Goal: Complete application form: Complete application form

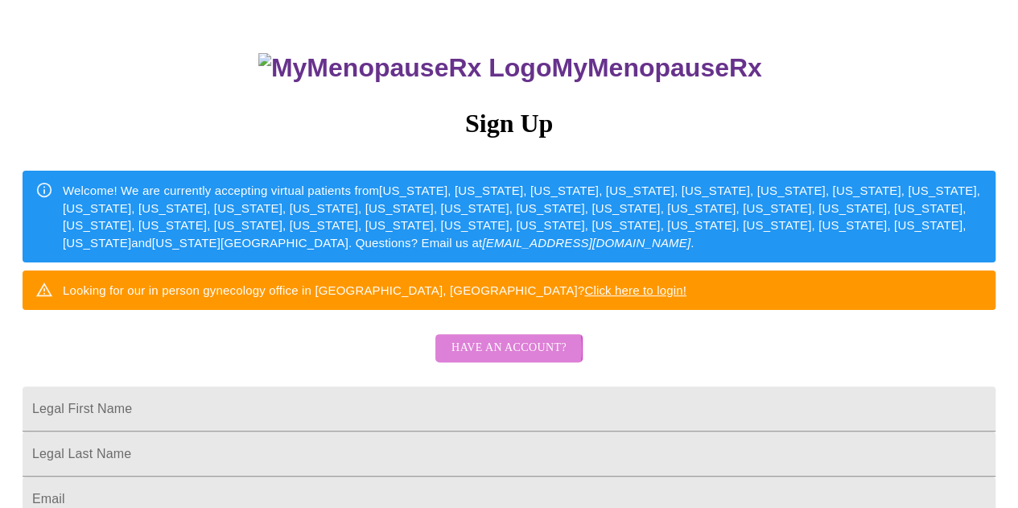
click at [487, 358] on span "Have an account?" at bounding box center [509, 348] width 115 height 20
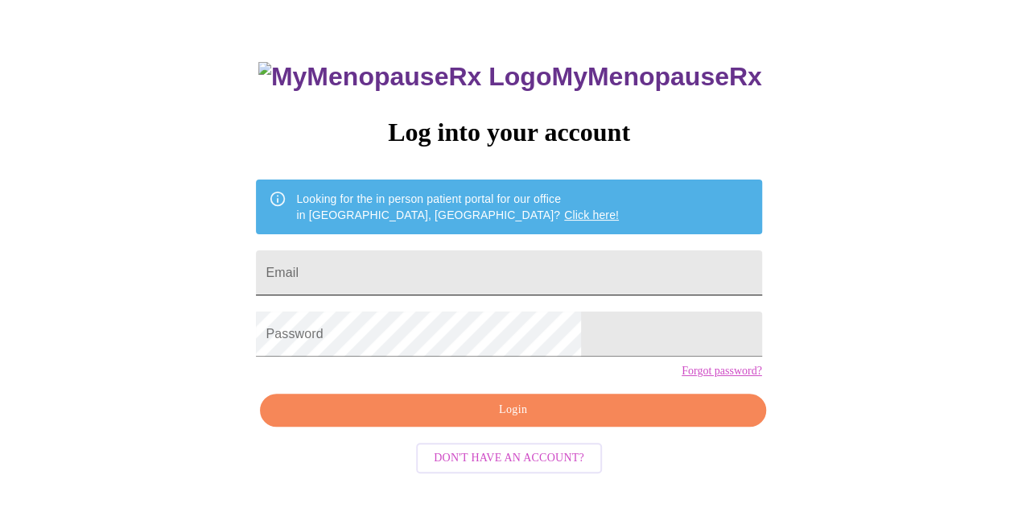
click at [443, 250] on input "Email" at bounding box center [509, 272] width 506 height 45
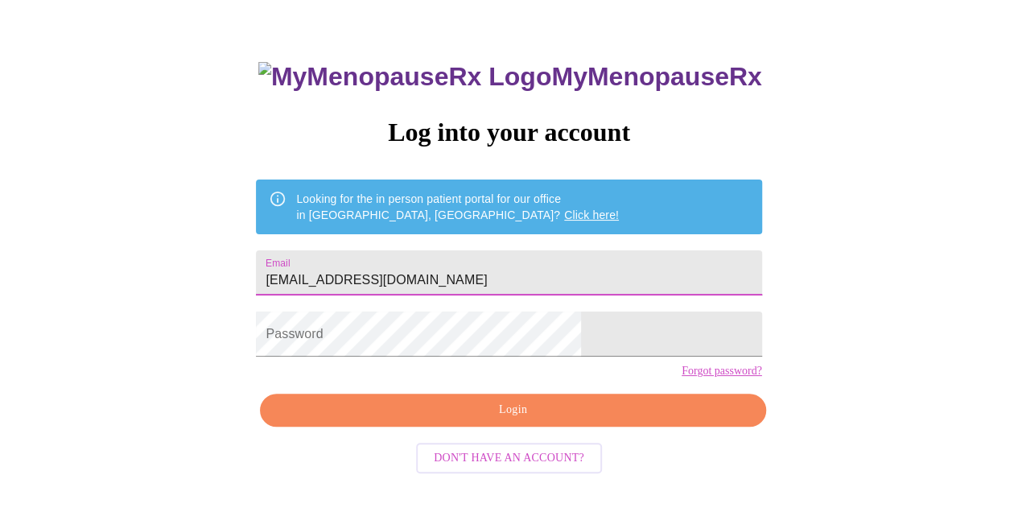
type input "[EMAIL_ADDRESS][DOMAIN_NAME]"
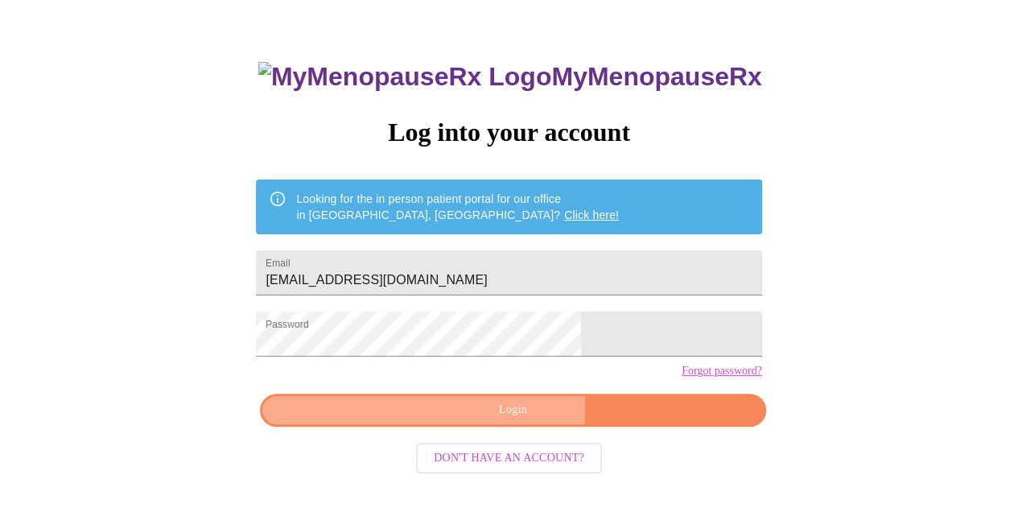
click at [411, 420] on span "Login" at bounding box center [513, 410] width 469 height 20
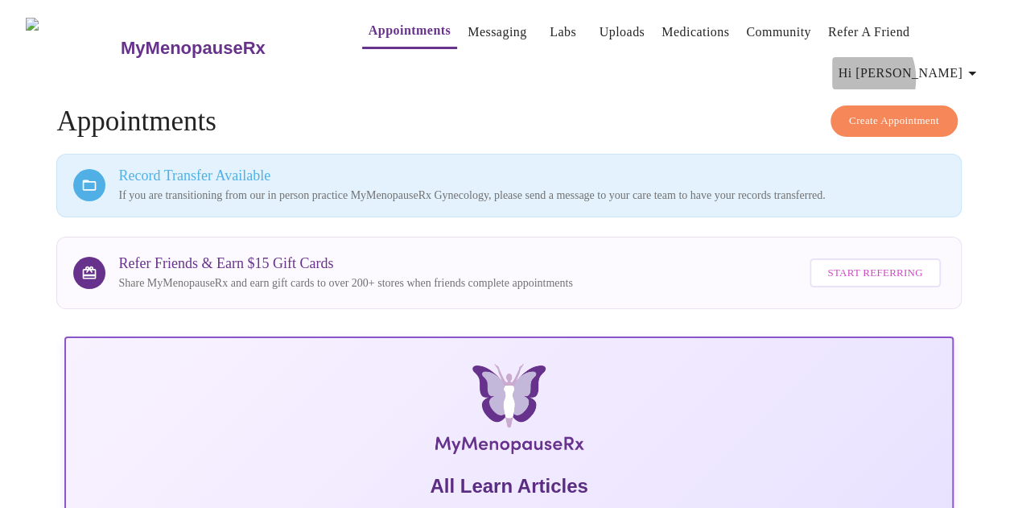
click at [932, 62] on span "Hi [PERSON_NAME]" at bounding box center [910, 73] width 143 height 23
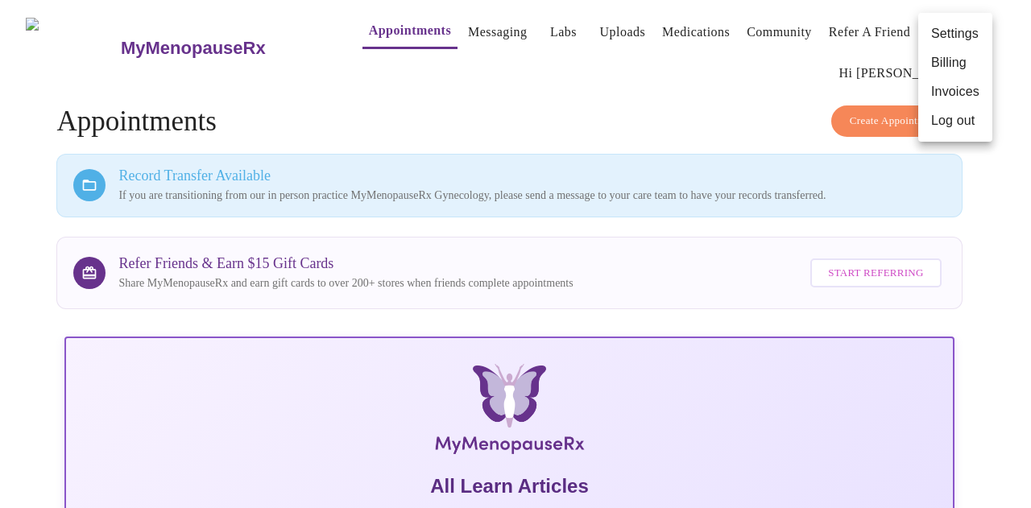
click at [466, 35] on div at bounding box center [515, 254] width 1031 height 508
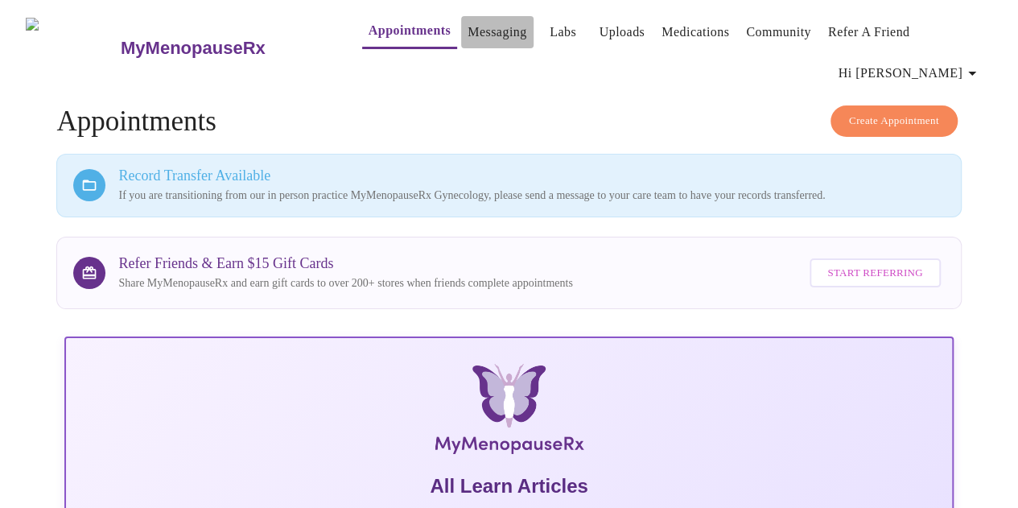
click at [473, 36] on link "Messaging" at bounding box center [497, 32] width 59 height 23
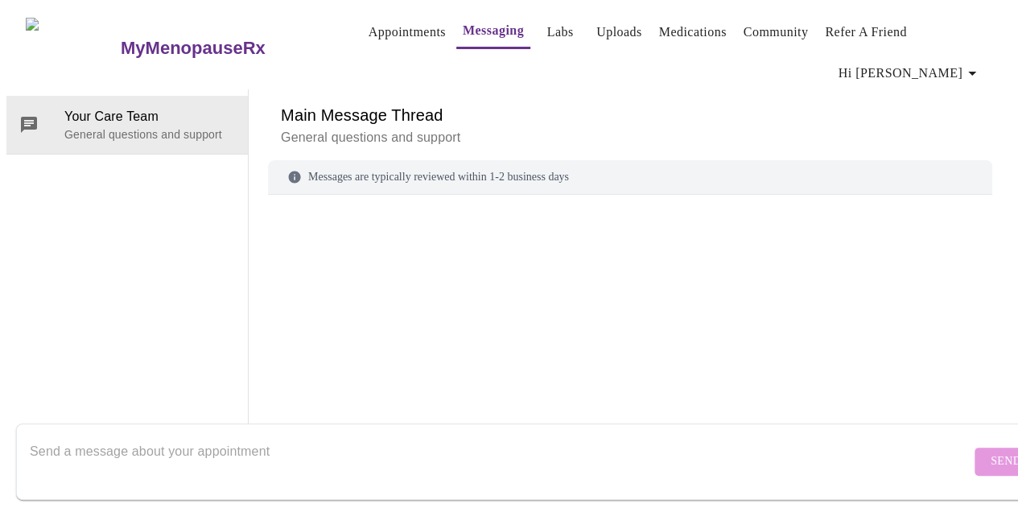
click at [598, 31] on link "Uploads" at bounding box center [620, 32] width 46 height 23
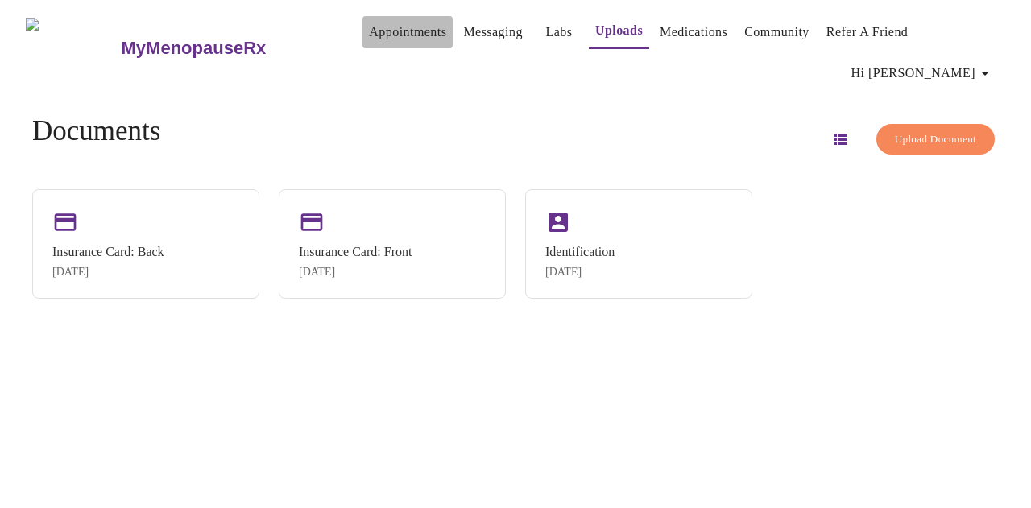
click at [375, 39] on link "Appointments" at bounding box center [407, 32] width 77 height 23
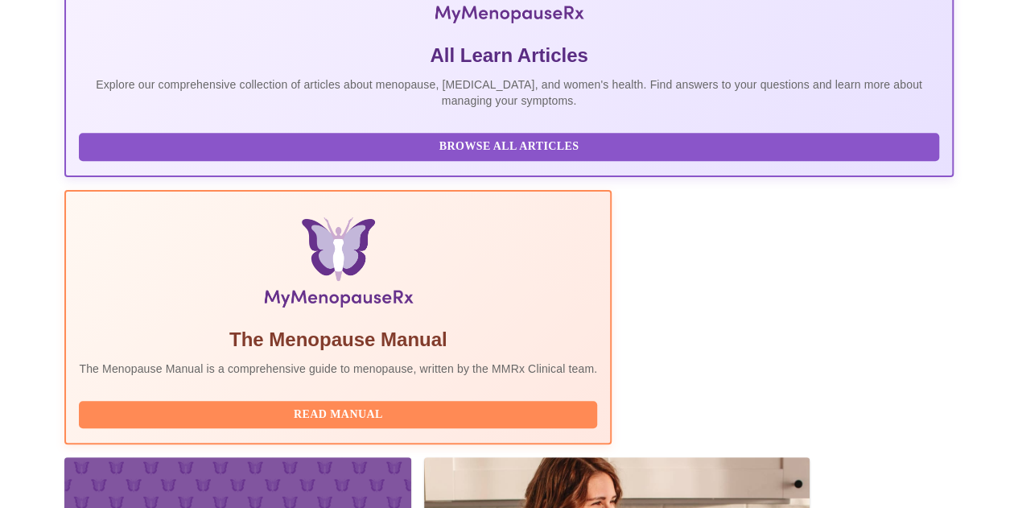
scroll to position [454, 0]
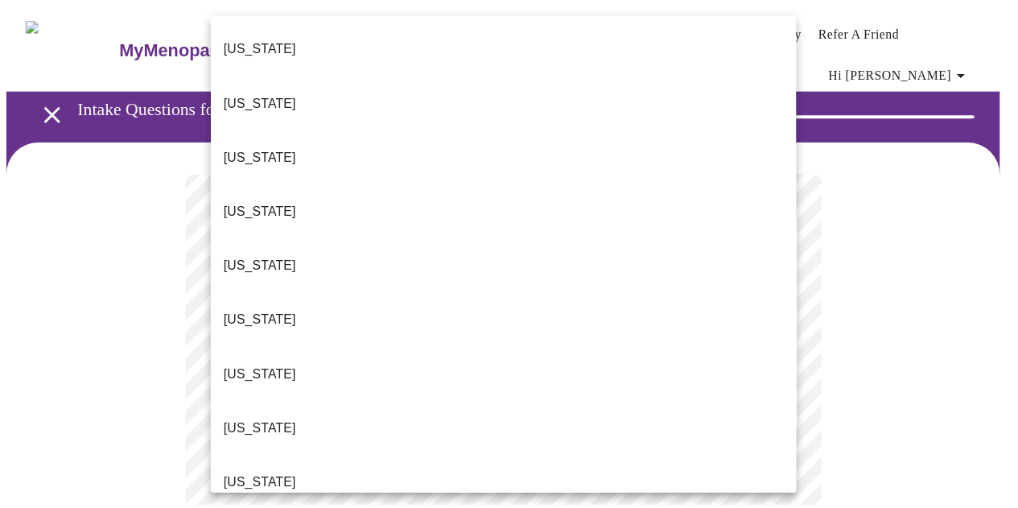
scroll to position [161, 0]
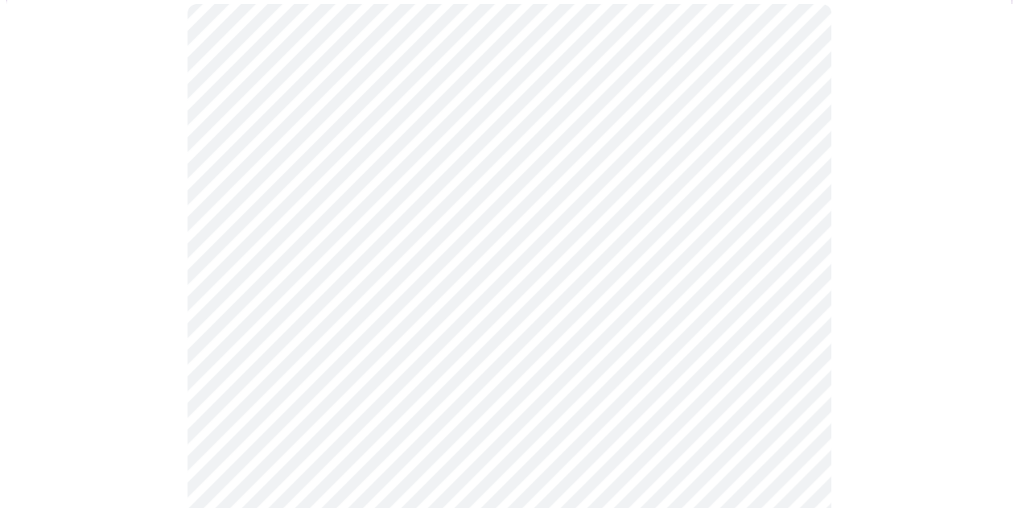
scroll to position [242, 0]
click at [414, 231] on body "MyMenopauseRx Appointments Messaging Labs Uploads Medications Community Refer a…" at bounding box center [509, 510] width 1006 height 1491
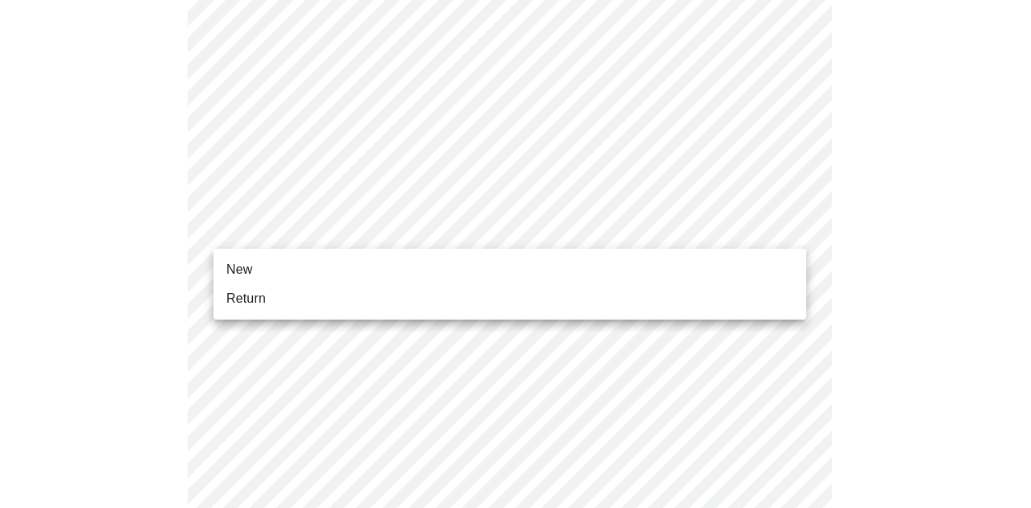
click at [336, 275] on li "New" at bounding box center [509, 269] width 593 height 29
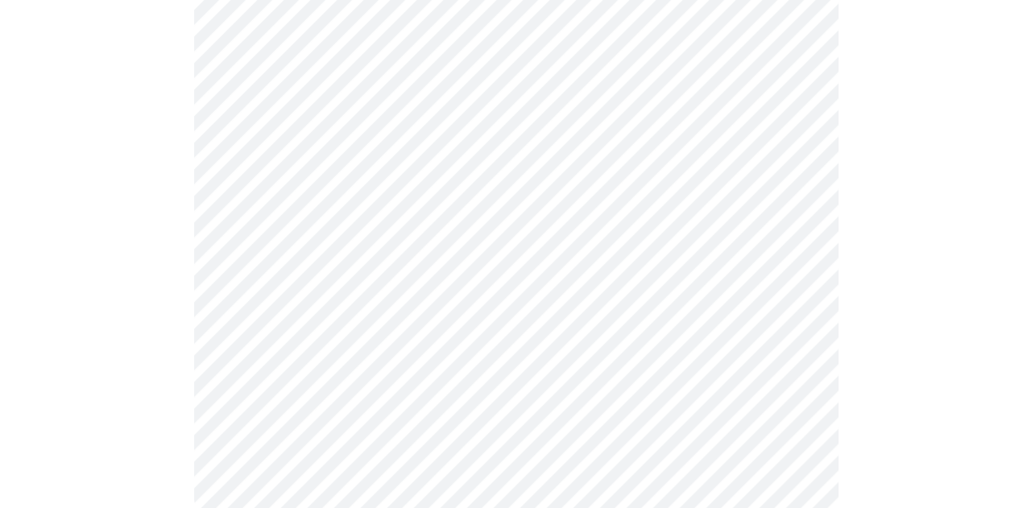
scroll to position [937, 0]
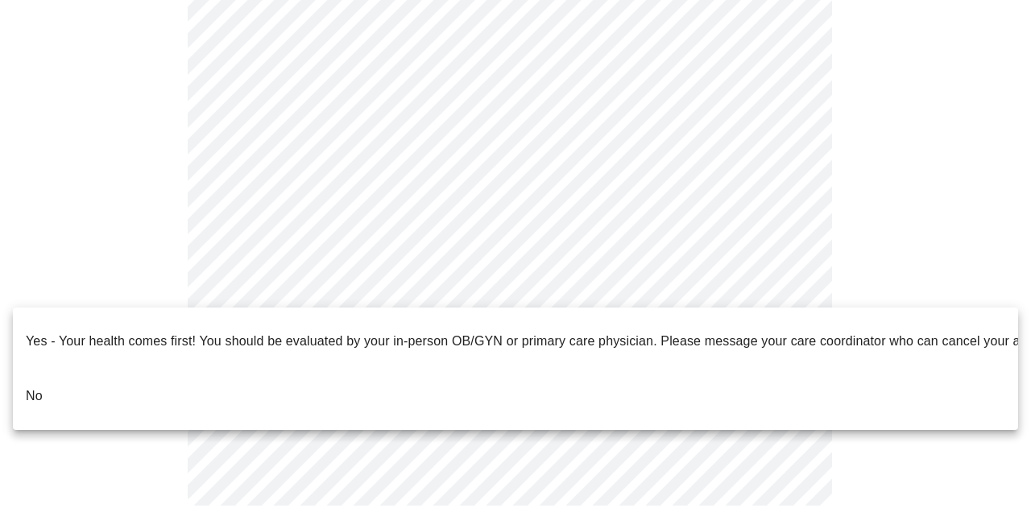
click at [39, 386] on p "No" at bounding box center [34, 395] width 17 height 19
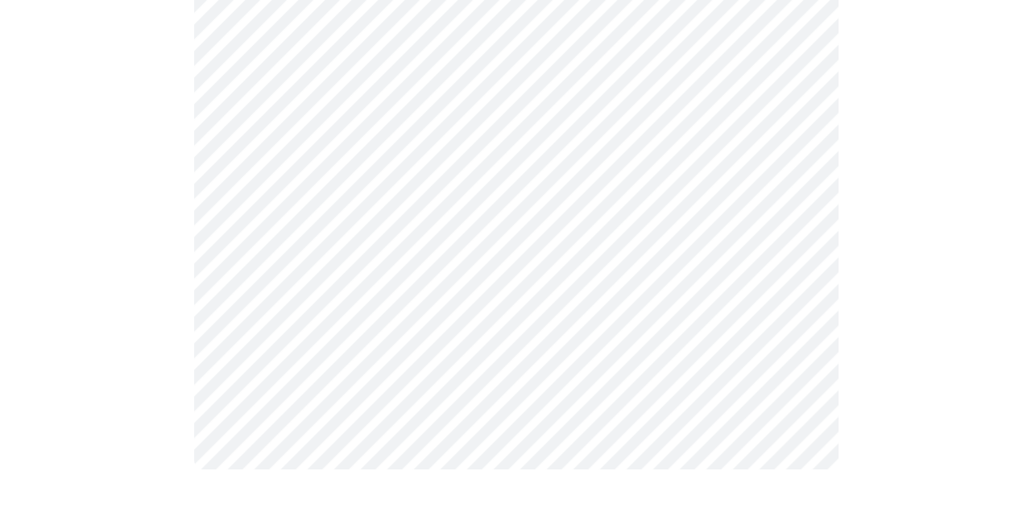
scroll to position [0, 0]
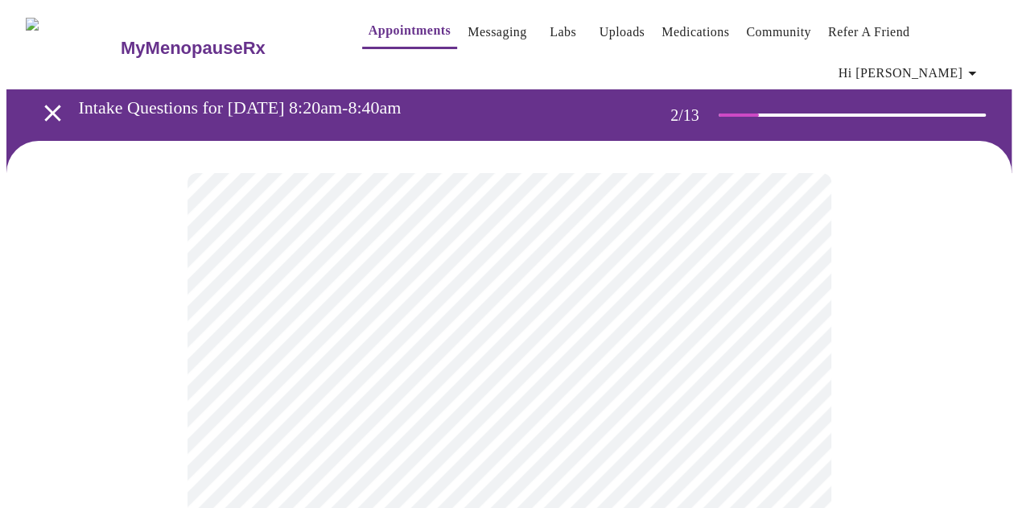
click at [765, 323] on body "MyMenopauseRx Appointments Messaging Labs Uploads Medications Community Refer a…" at bounding box center [509, 501] width 1006 height 990
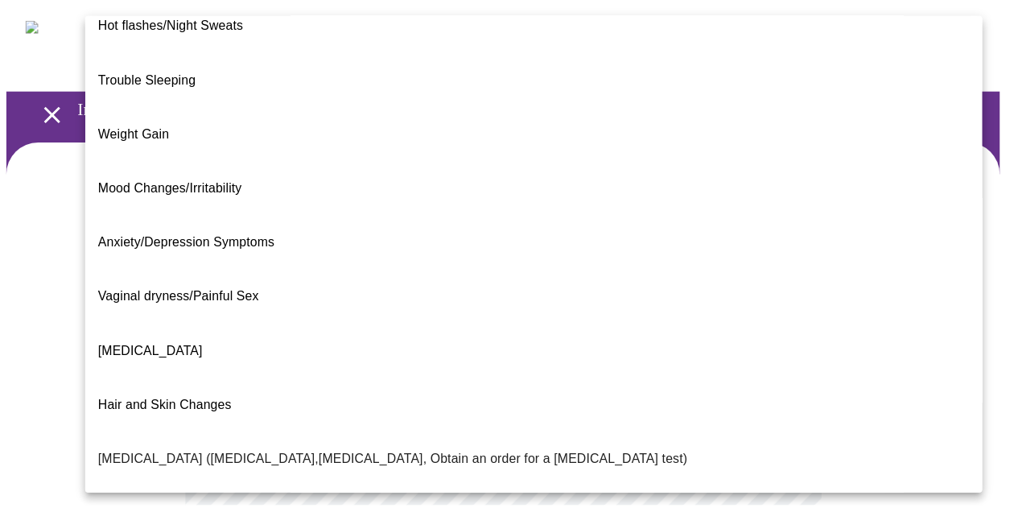
scroll to position [3, 0]
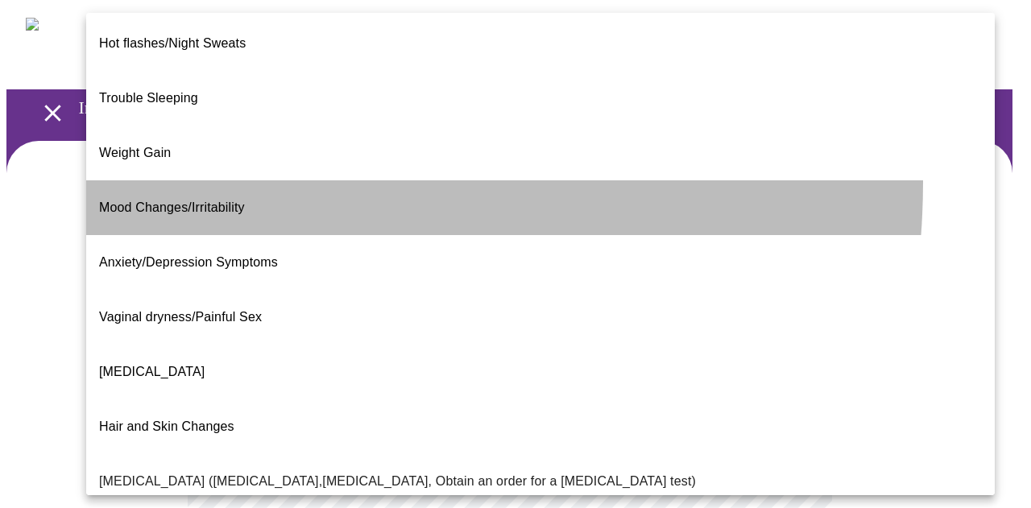
click at [212, 180] on li "Mood Changes/Irritability" at bounding box center [540, 207] width 908 height 55
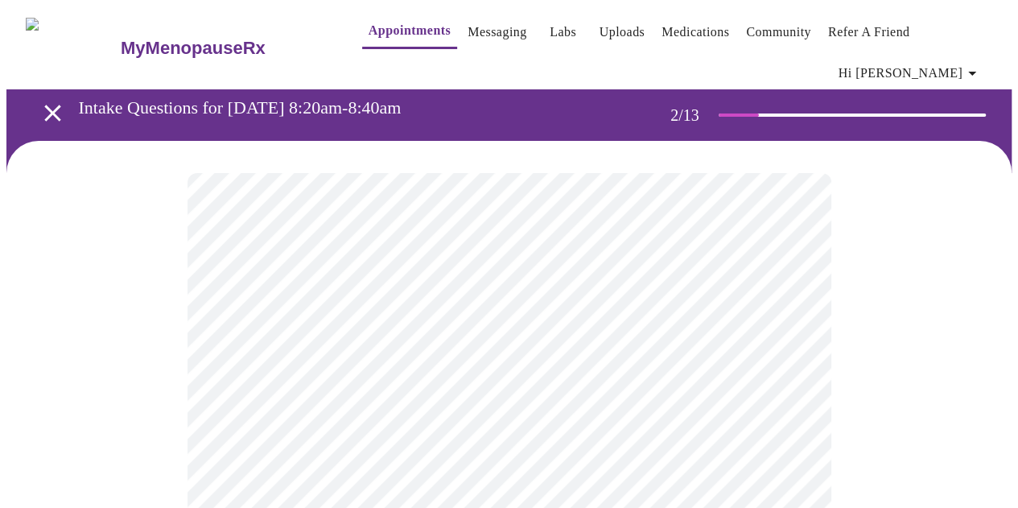
scroll to position [161, 0]
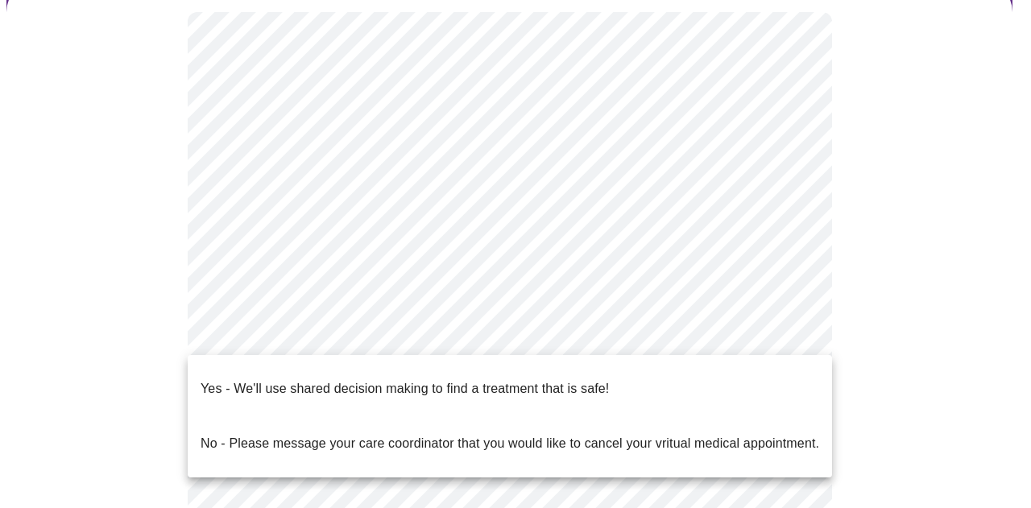
click at [383, 334] on body "MyMenopauseRx Appointments Messaging Labs Uploads Medications Community Refer a…" at bounding box center [515, 335] width 1018 height 980
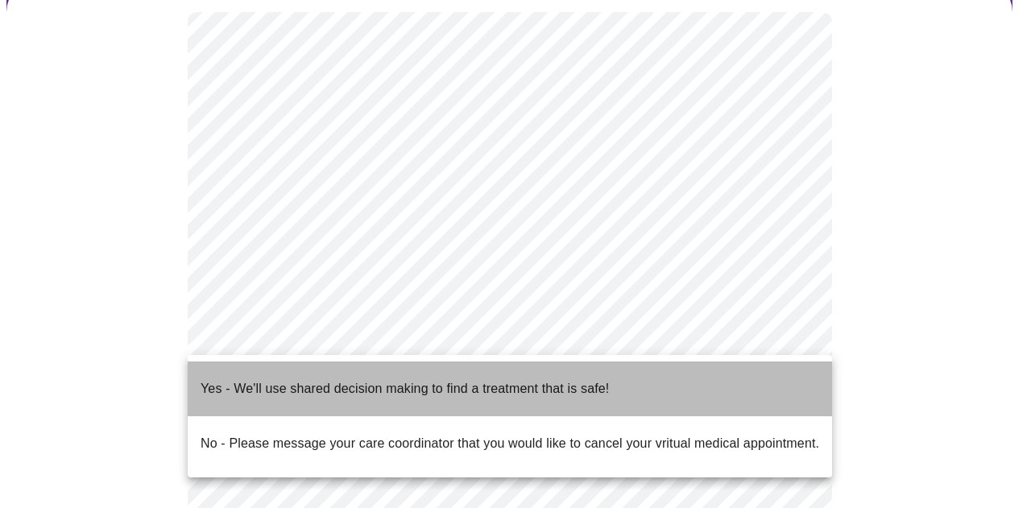
click at [370, 379] on p "Yes - We'll use shared decision making to find a treatment that is safe!" at bounding box center [404, 388] width 408 height 19
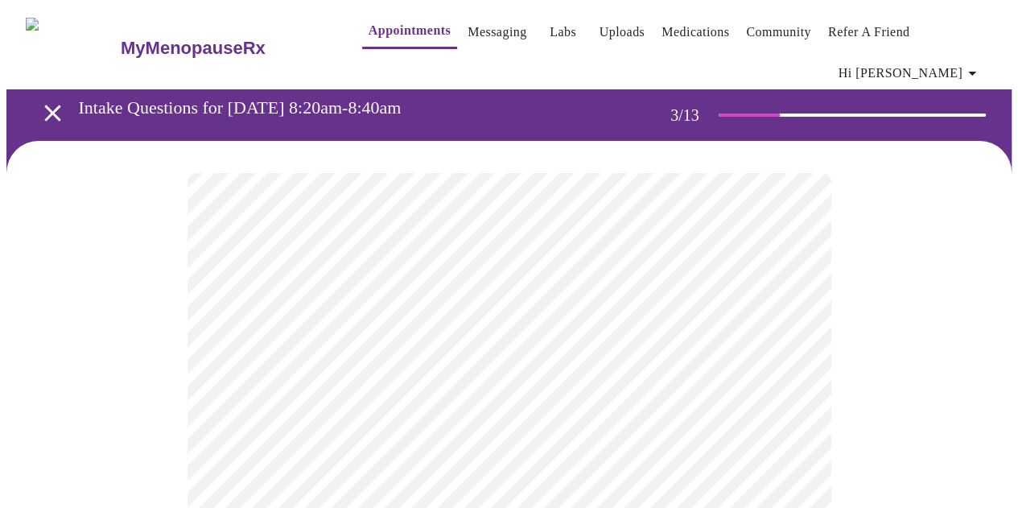
scroll to position [81, 0]
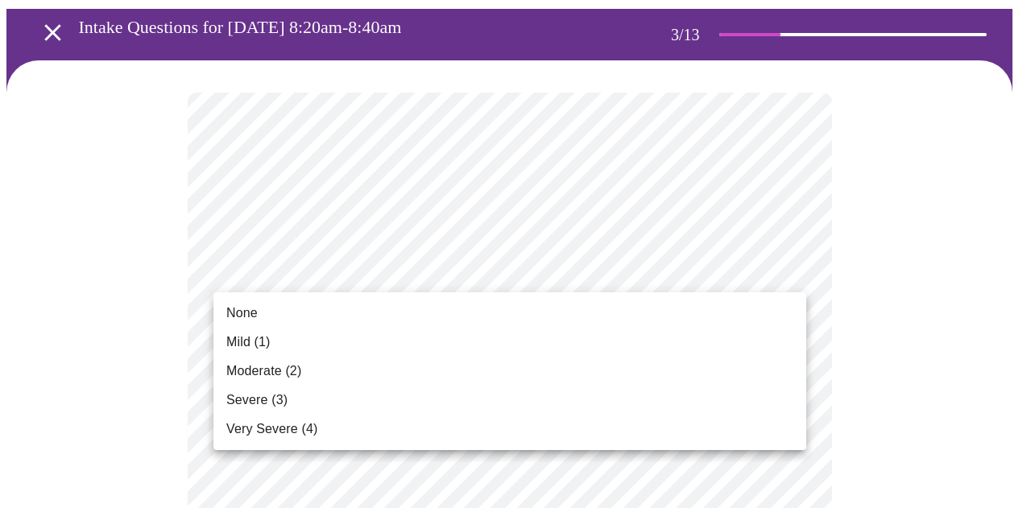
click at [523, 347] on li "Mild (1)" at bounding box center [509, 342] width 593 height 29
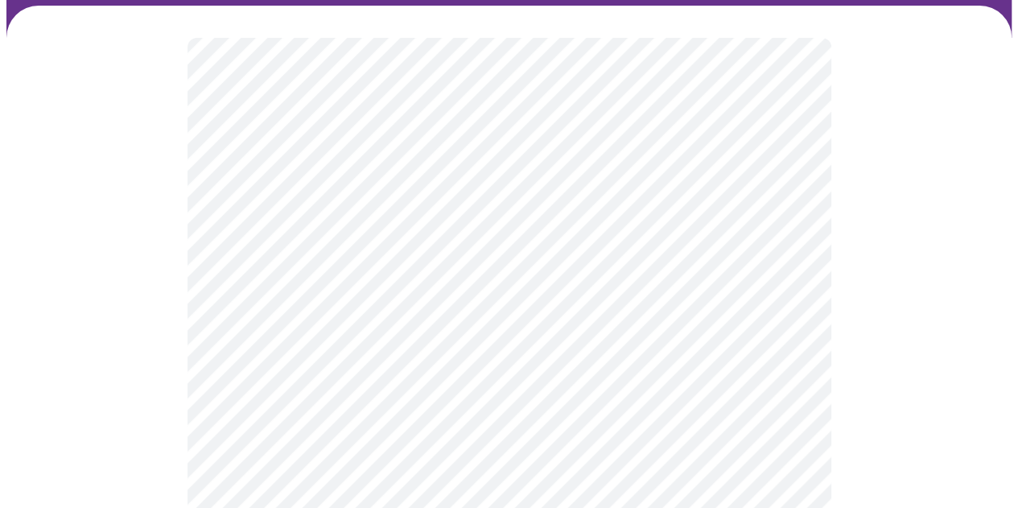
scroll to position [161, 0]
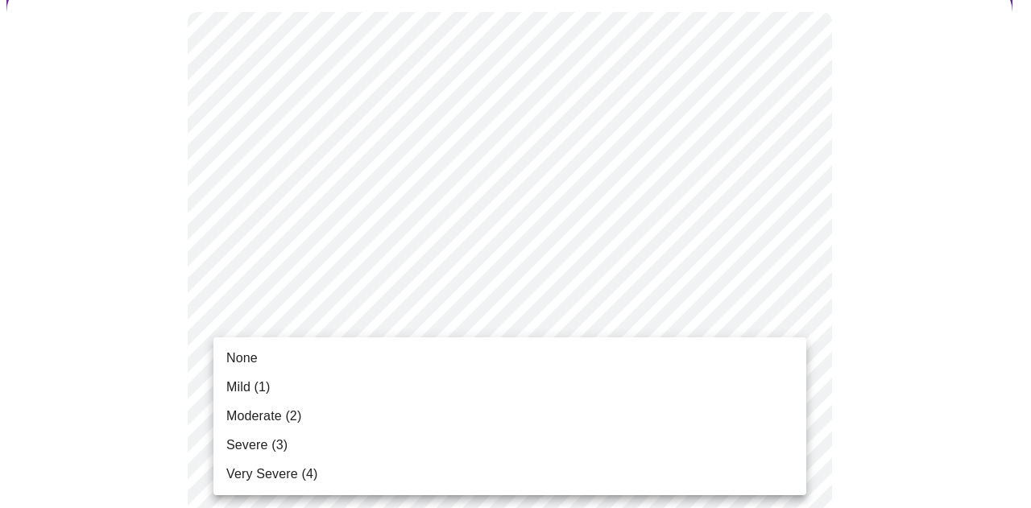
click at [523, 357] on li "None" at bounding box center [509, 358] width 593 height 29
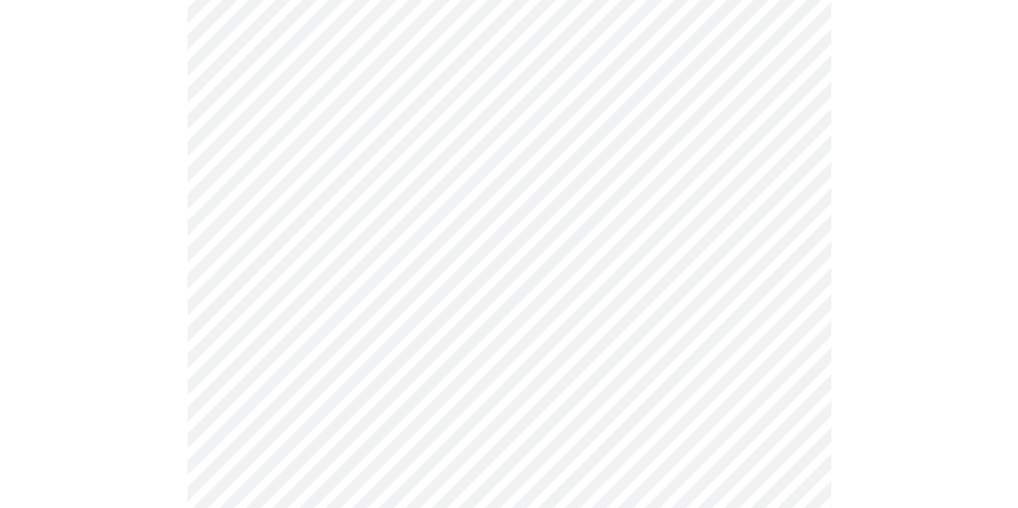
scroll to position [322, 0]
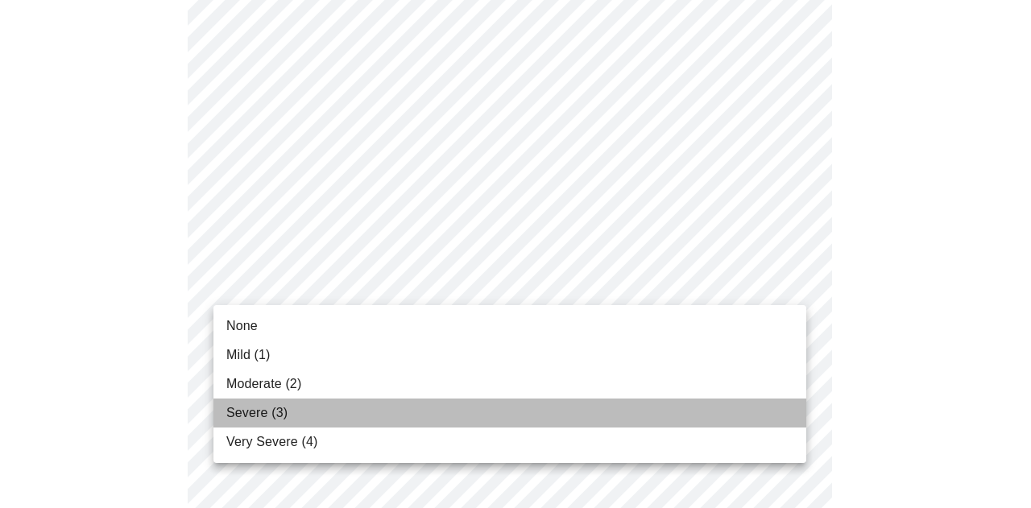
click at [459, 420] on li "Severe (3)" at bounding box center [509, 413] width 593 height 29
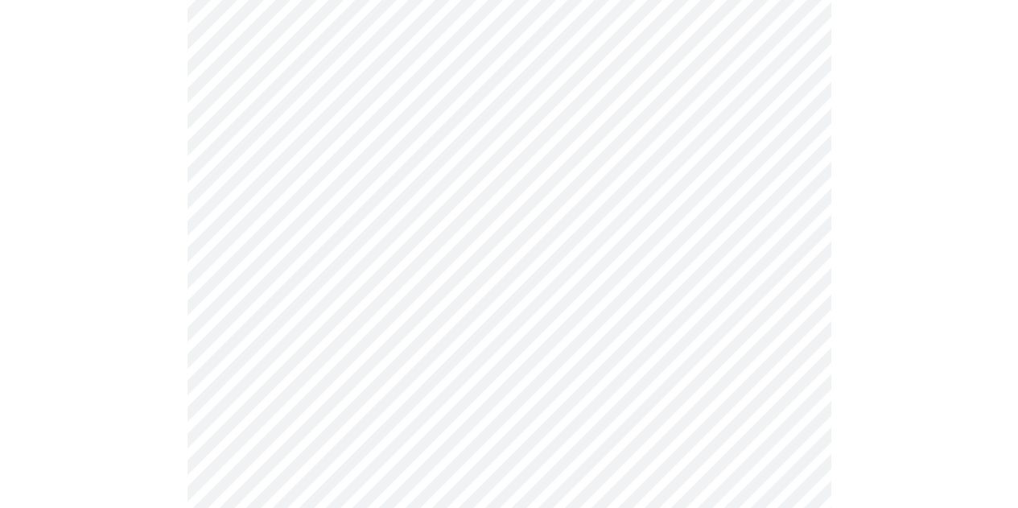
scroll to position [403, 0]
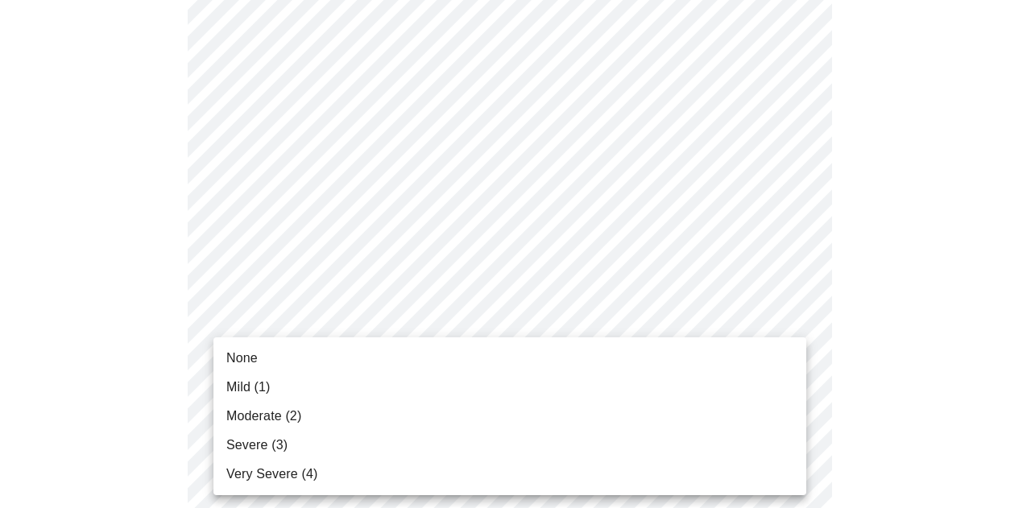
click at [535, 423] on li "Moderate (2)" at bounding box center [509, 416] width 593 height 29
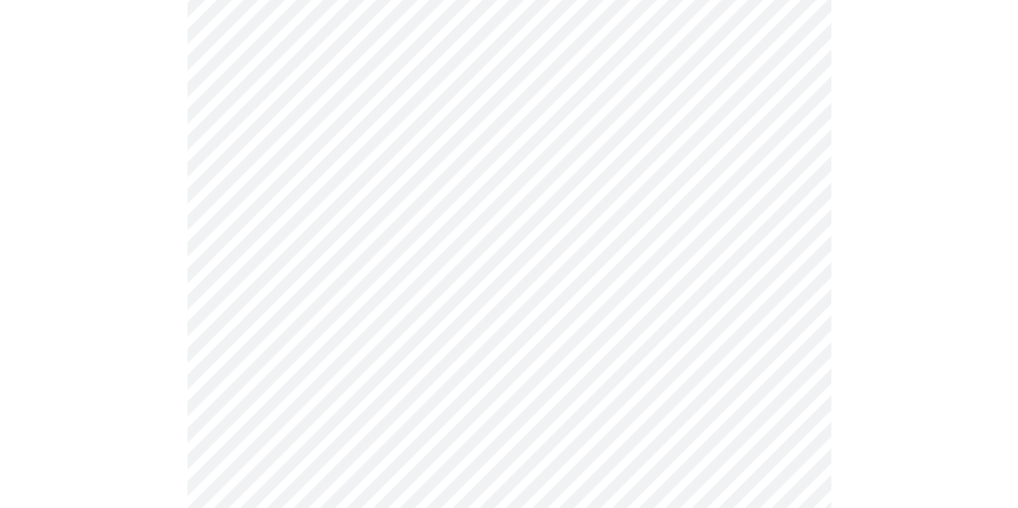
scroll to position [564, 0]
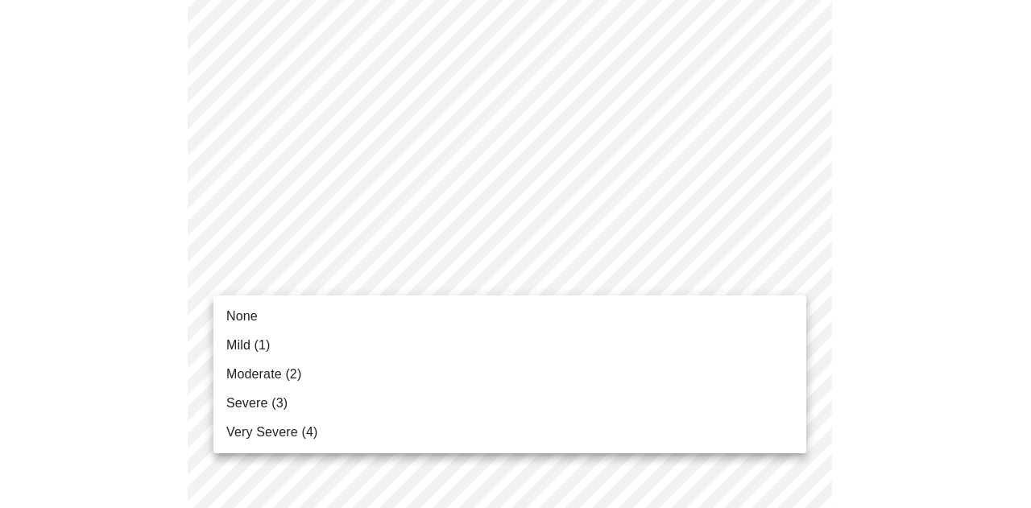
click at [562, 271] on body "MyMenopauseRx Appointments Messaging Labs Uploads Medications Community Refer a…" at bounding box center [515, 480] width 1018 height 2074
click at [496, 409] on li "Severe (3)" at bounding box center [509, 403] width 593 height 29
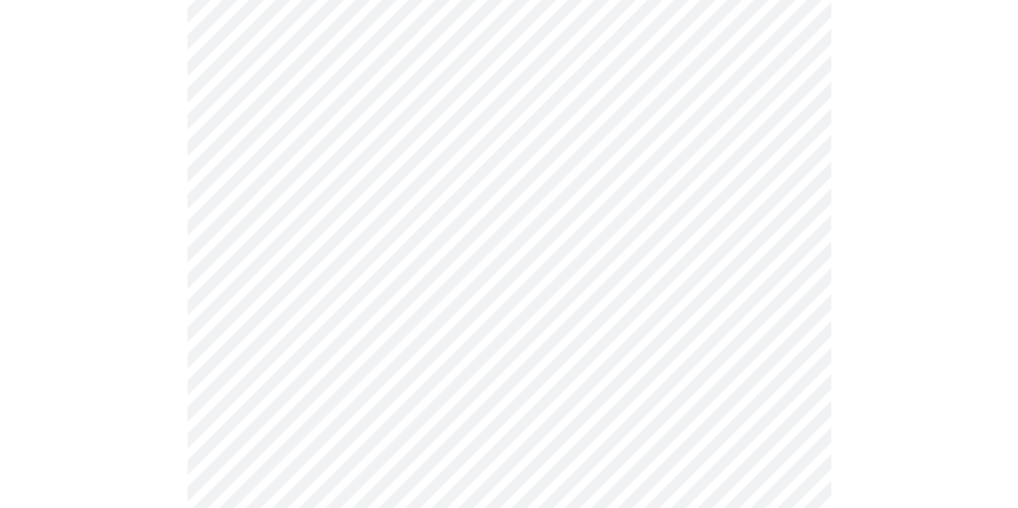
scroll to position [725, 0]
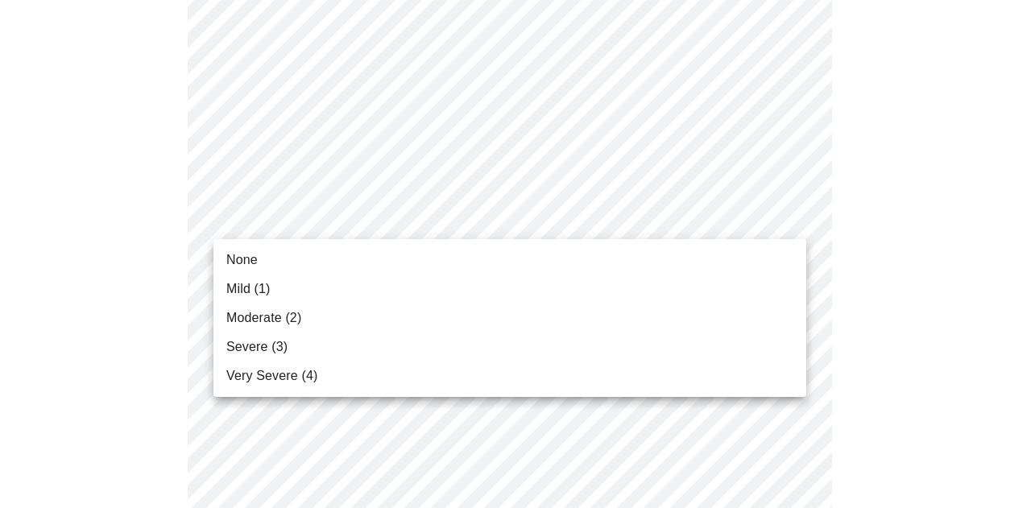
click at [482, 227] on body "MyMenopauseRx Appointments Messaging Labs Uploads Medications Community Refer a…" at bounding box center [515, 307] width 1018 height 2051
click at [439, 337] on li "Severe (3)" at bounding box center [509, 347] width 593 height 29
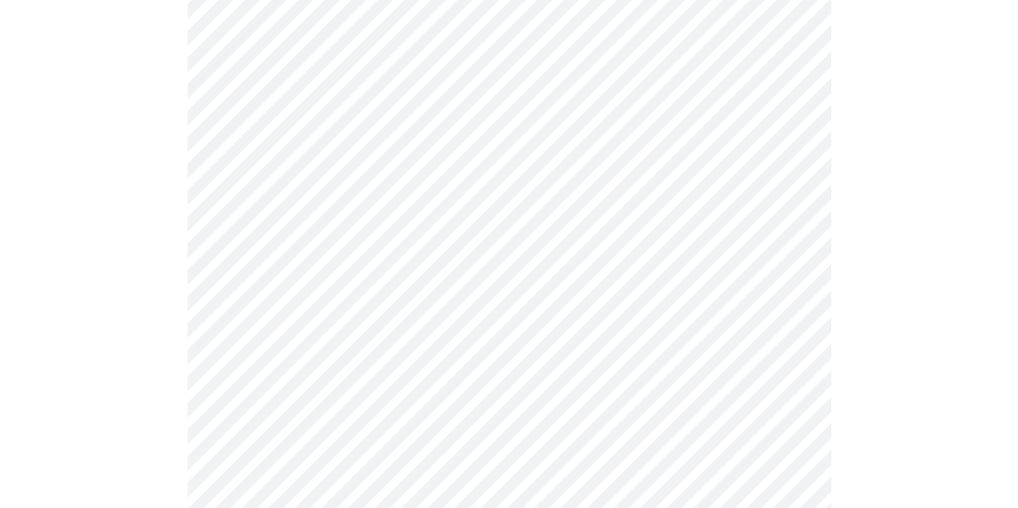
scroll to position [805, 0]
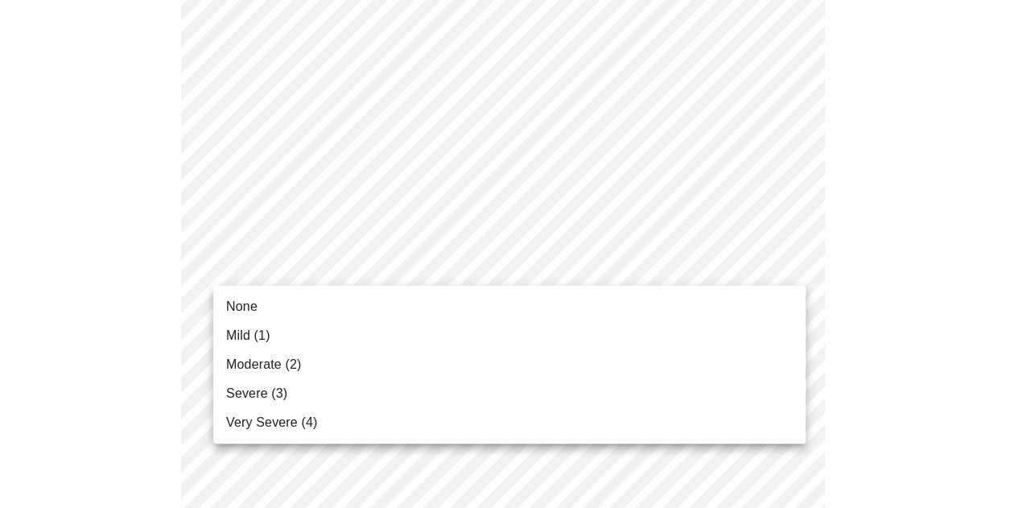
click at [409, 266] on body "MyMenopauseRx Appointments Messaging Labs Uploads Medications Community Refer a…" at bounding box center [509, 215] width 1006 height 2029
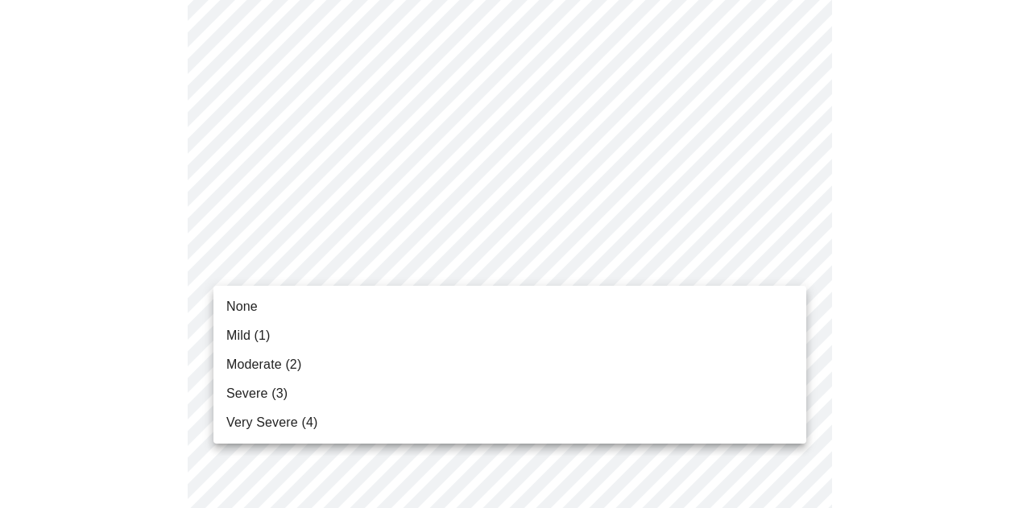
click at [351, 401] on li "Severe (3)" at bounding box center [509, 393] width 593 height 29
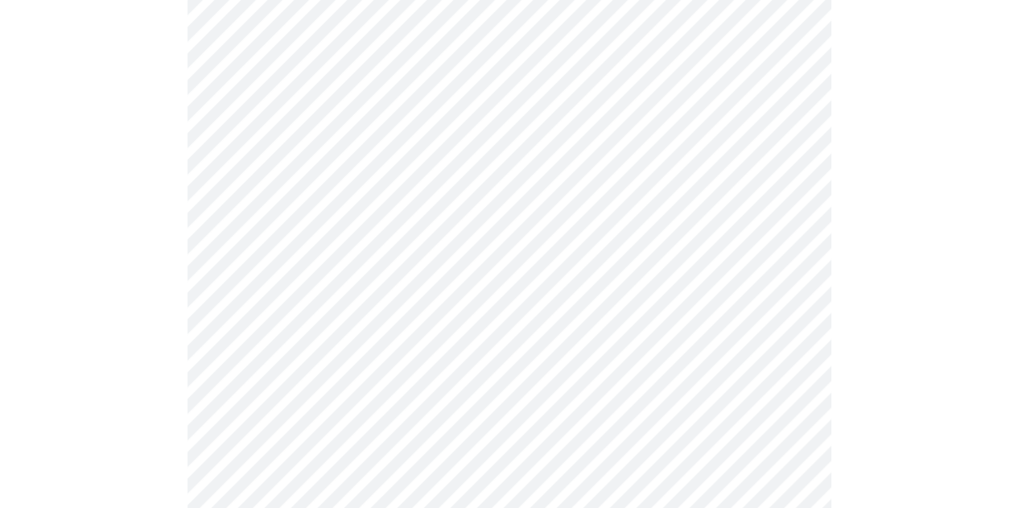
scroll to position [966, 0]
click at [462, 228] on body "MyMenopauseRx Appointments Messaging Labs Uploads Medications Community Refer a…" at bounding box center [509, 43] width 1006 height 2006
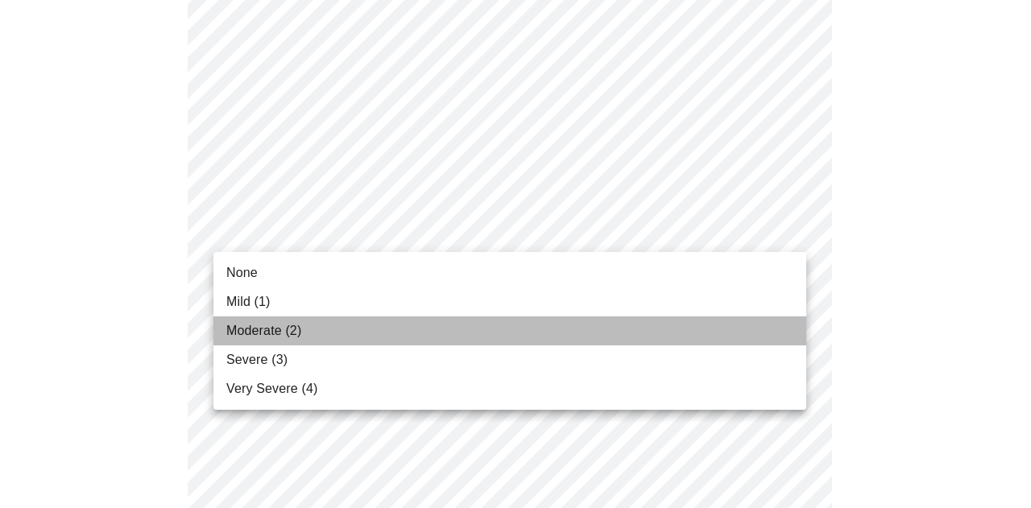
click at [369, 340] on li "Moderate (2)" at bounding box center [509, 330] width 593 height 29
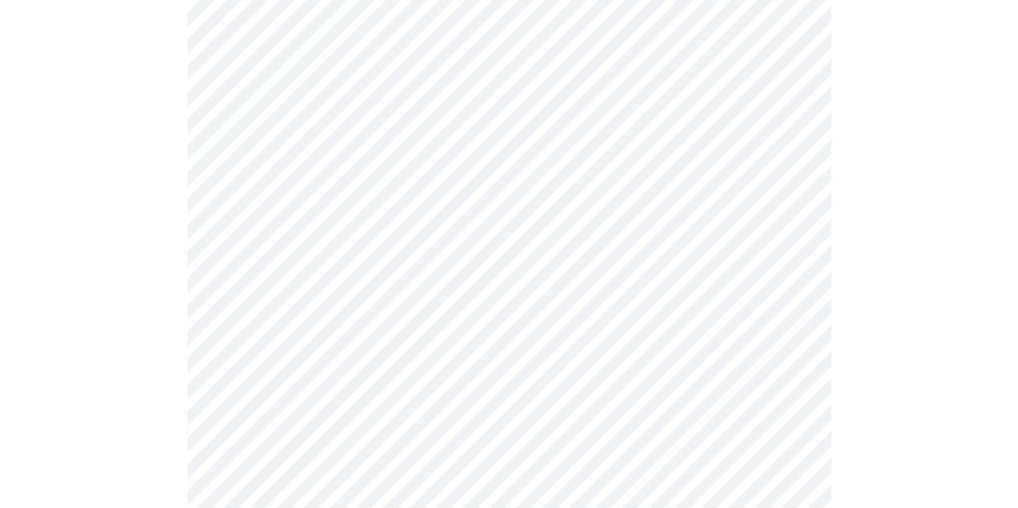
scroll to position [1047, 0]
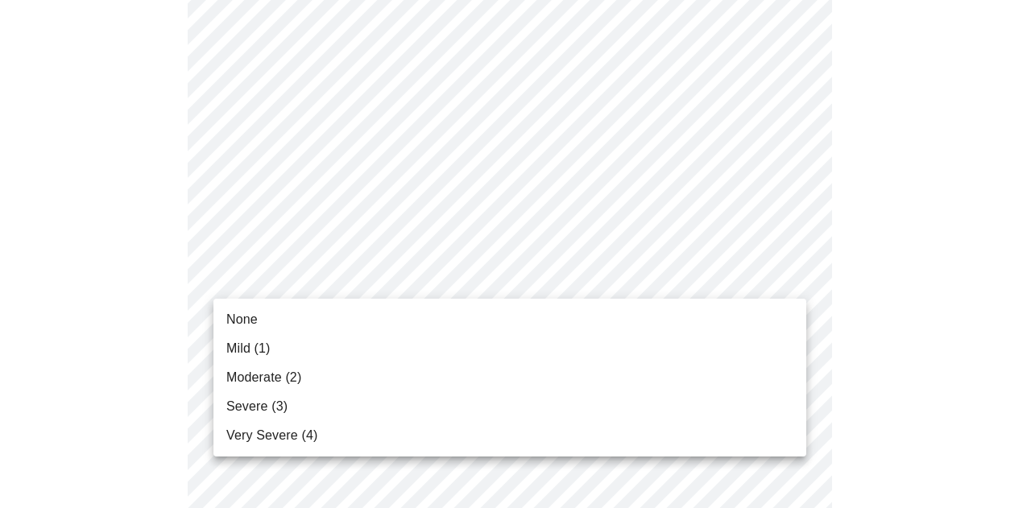
click at [344, 308] on li "None" at bounding box center [509, 319] width 593 height 29
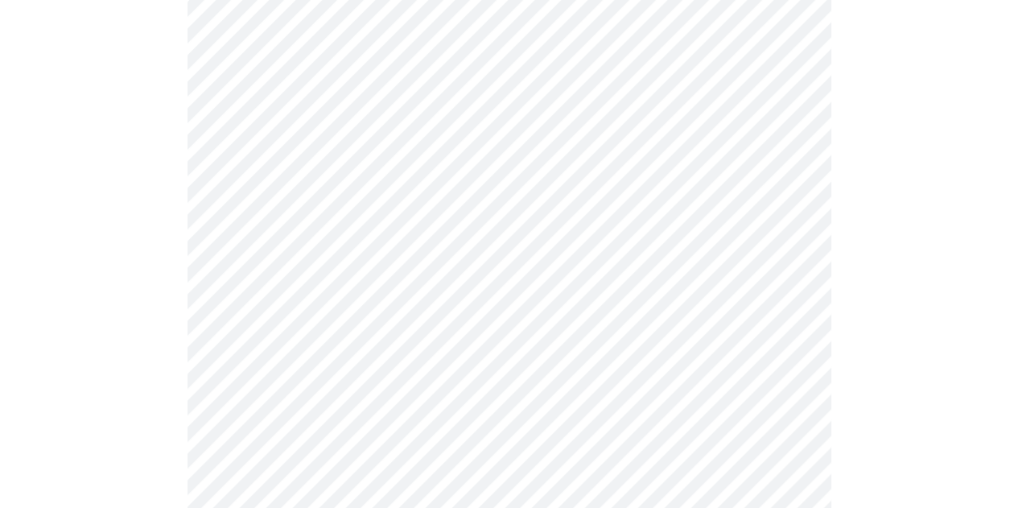
scroll to position [1208, 0]
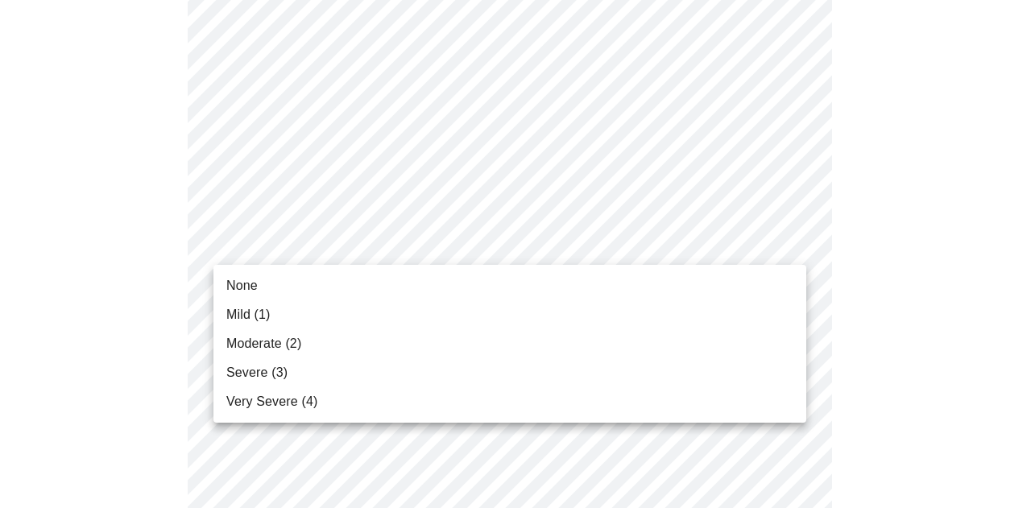
click at [440, 311] on li "Mild (1)" at bounding box center [509, 314] width 593 height 29
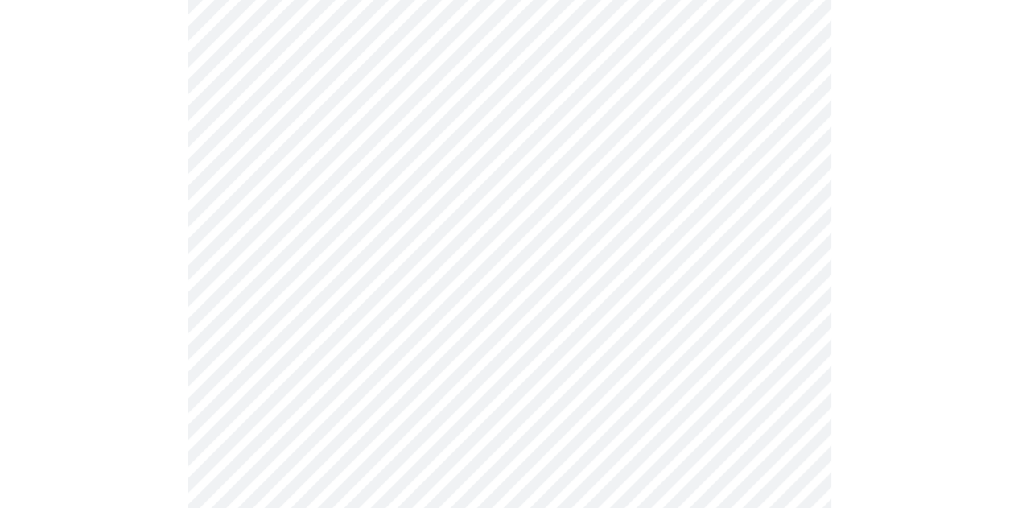
scroll to position [1288, 0]
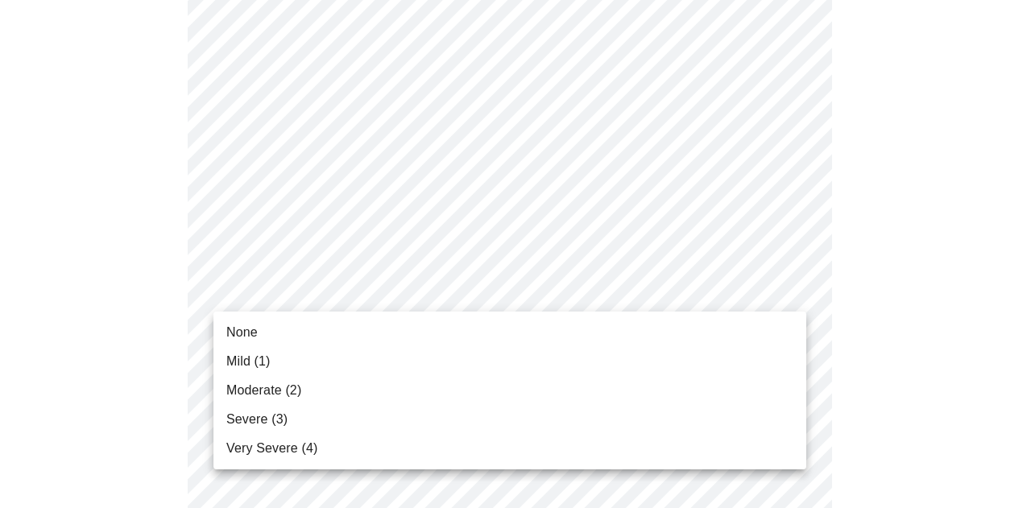
click at [372, 328] on li "None" at bounding box center [509, 332] width 593 height 29
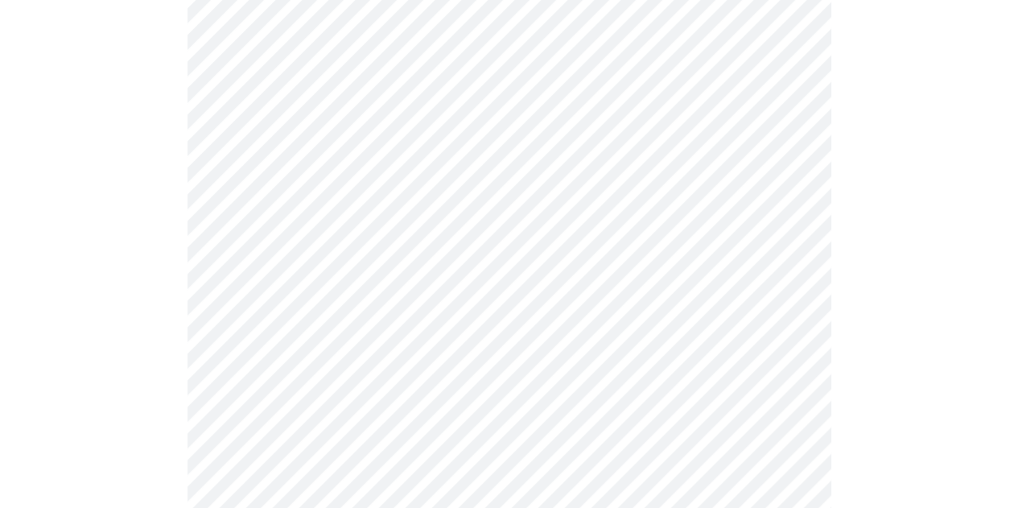
scroll to position [725, 0]
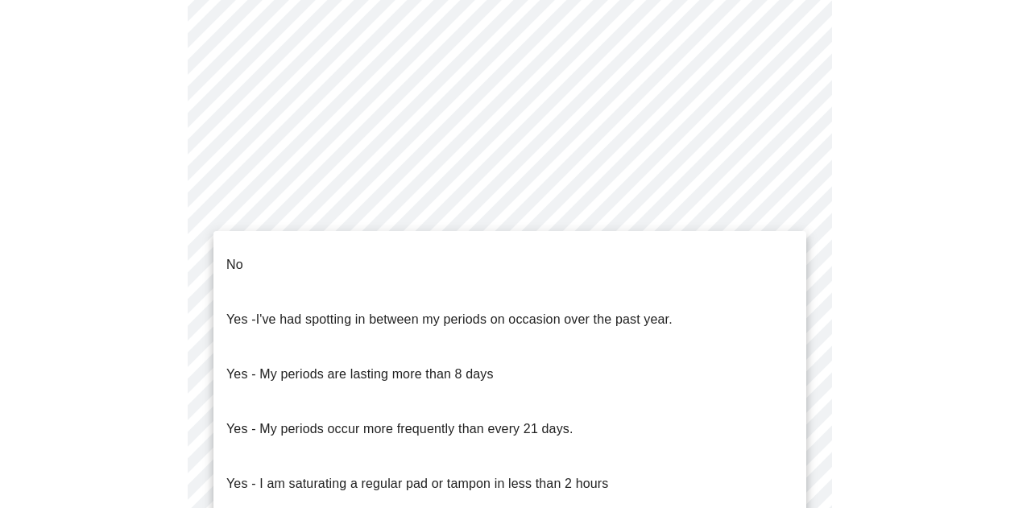
click at [737, 255] on body "MyMenopauseRx Appointments Messaging Labs Uploads Medications Community Refer a…" at bounding box center [515, 86] width 1018 height 1609
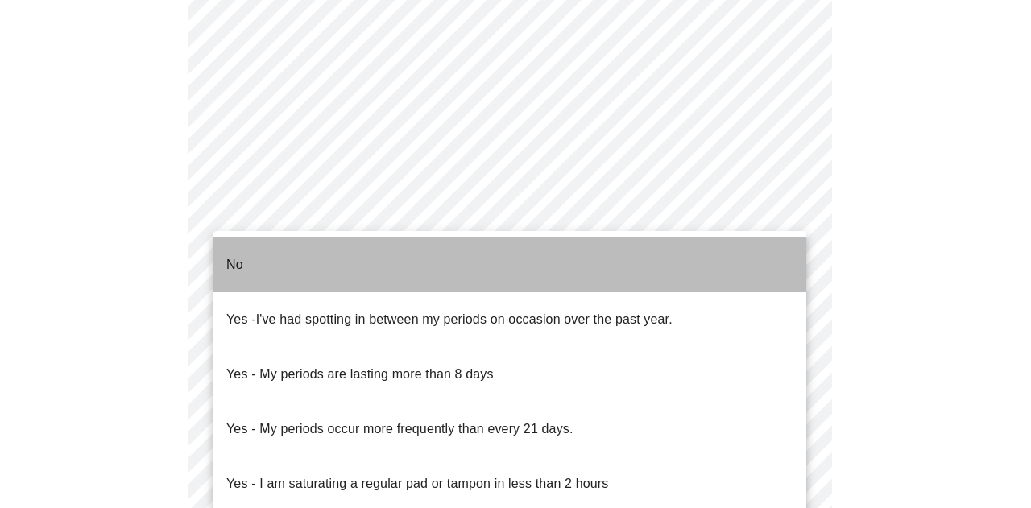
click at [383, 263] on li "No" at bounding box center [509, 265] width 593 height 55
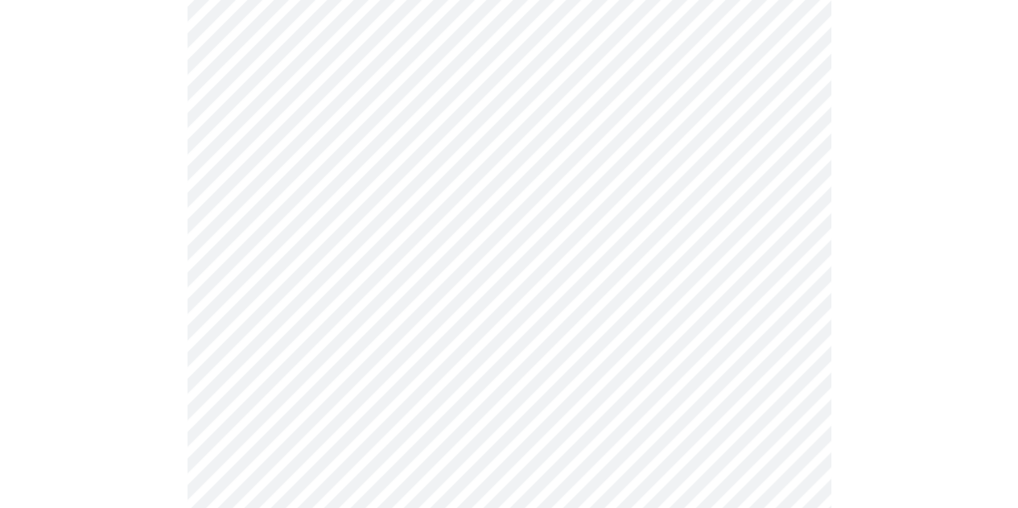
scroll to position [886, 0]
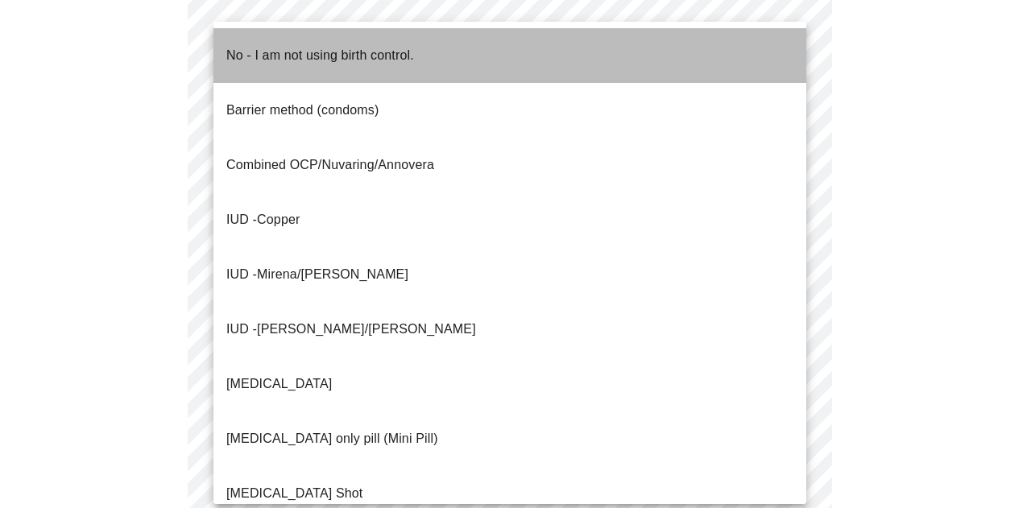
click at [429, 56] on li "No - I am not using birth control." at bounding box center [509, 55] width 593 height 55
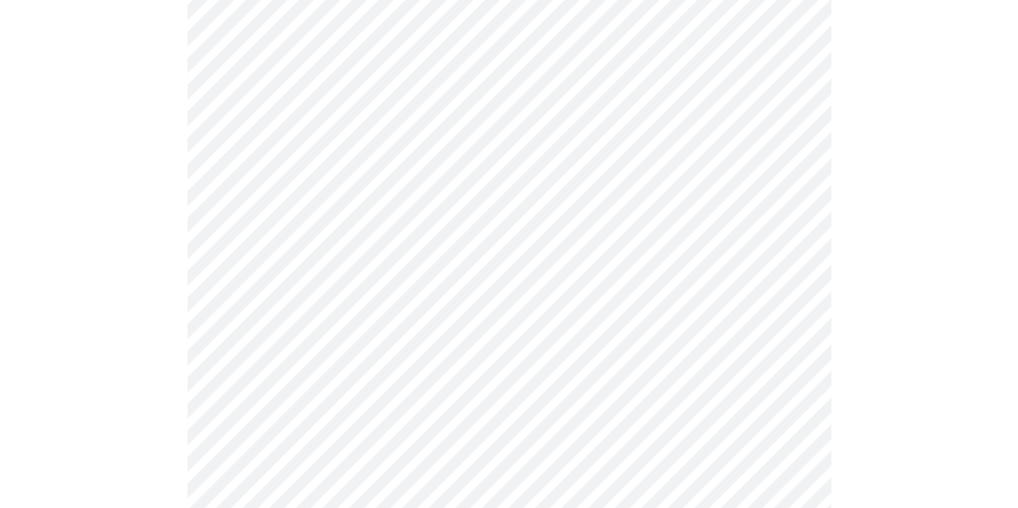
scroll to position [966, 0]
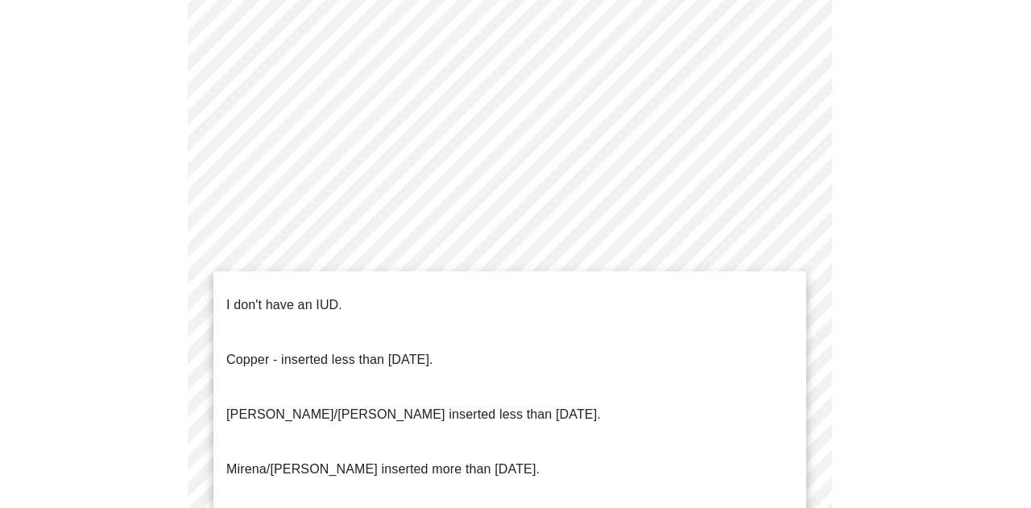
click at [390, 302] on li "I don't have an IUD." at bounding box center [509, 305] width 593 height 55
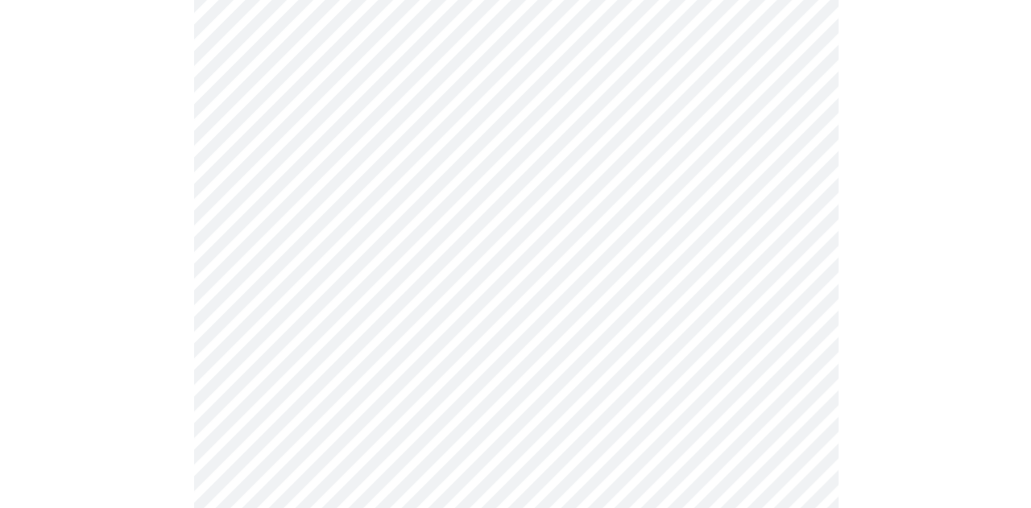
scroll to position [1047, 0]
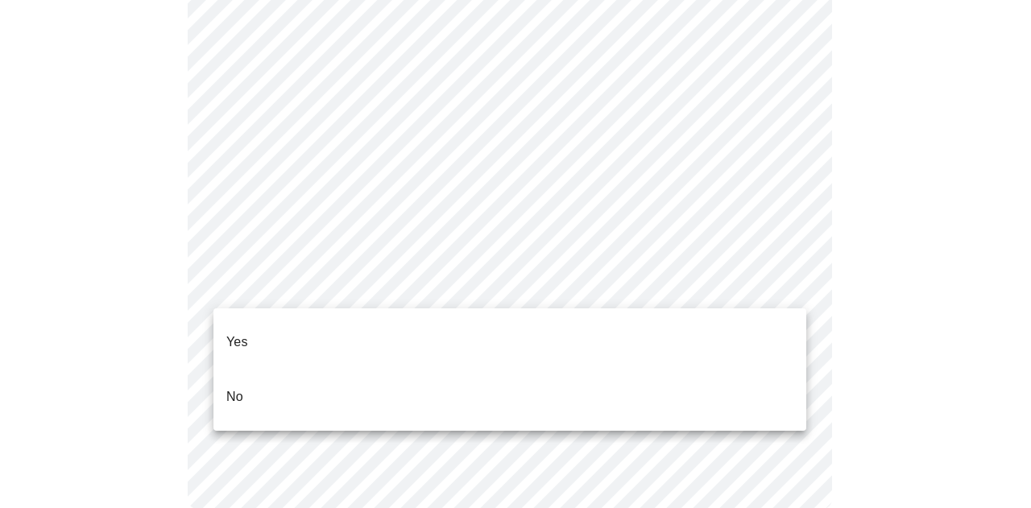
click at [318, 336] on li "Yes" at bounding box center [509, 342] width 593 height 55
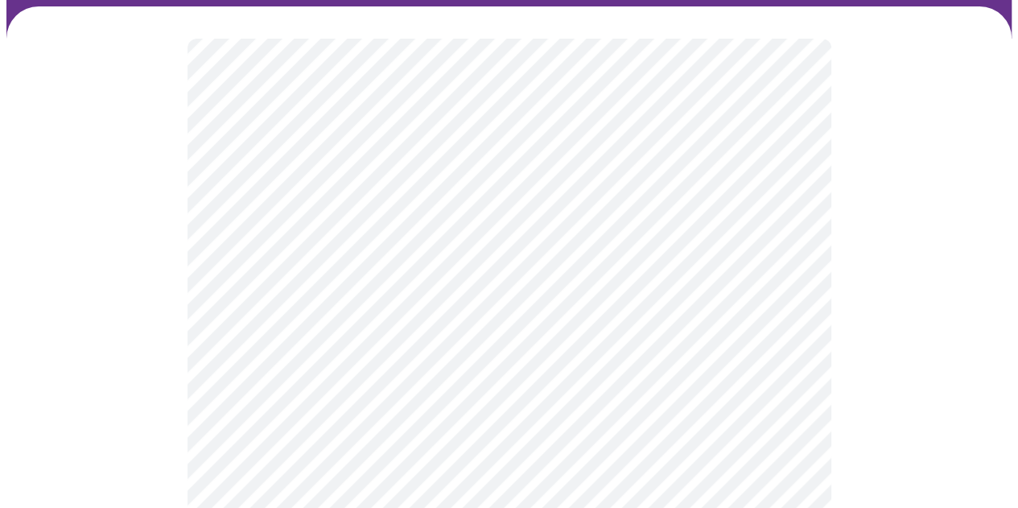
scroll to position [242, 0]
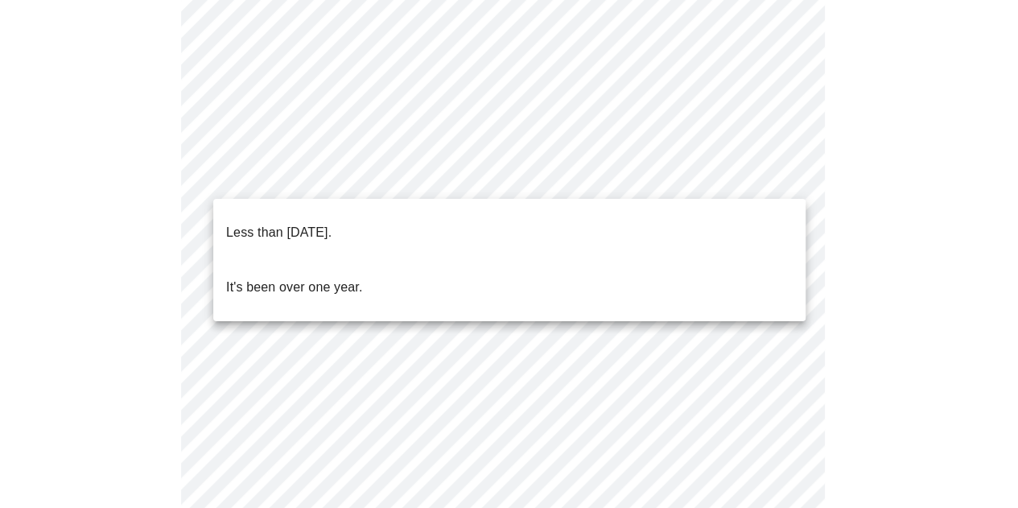
click at [649, 184] on body "MyMenopauseRx Appointments Messaging Labs Uploads Medications Community Refer a…" at bounding box center [509, 428] width 1006 height 1327
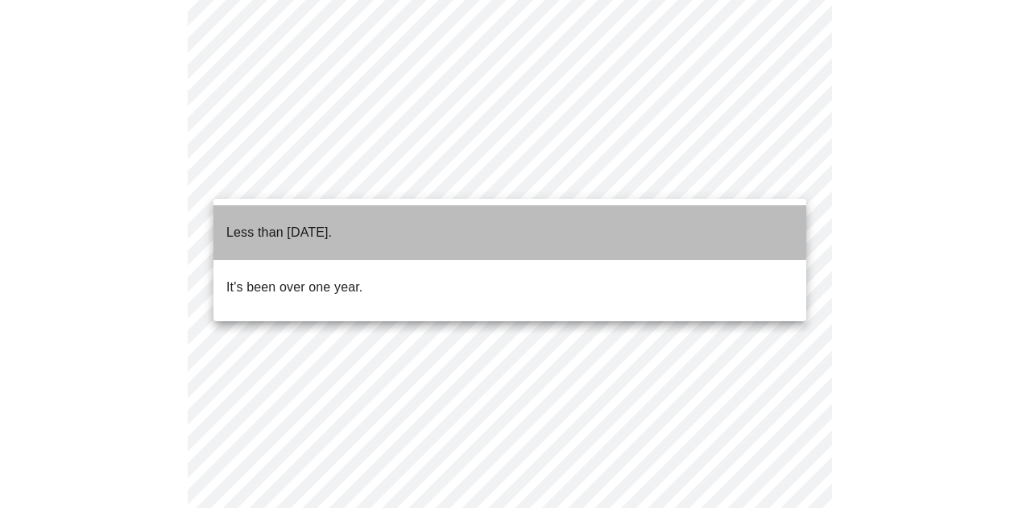
click at [332, 223] on p "Less than [DATE]." at bounding box center [278, 232] width 105 height 19
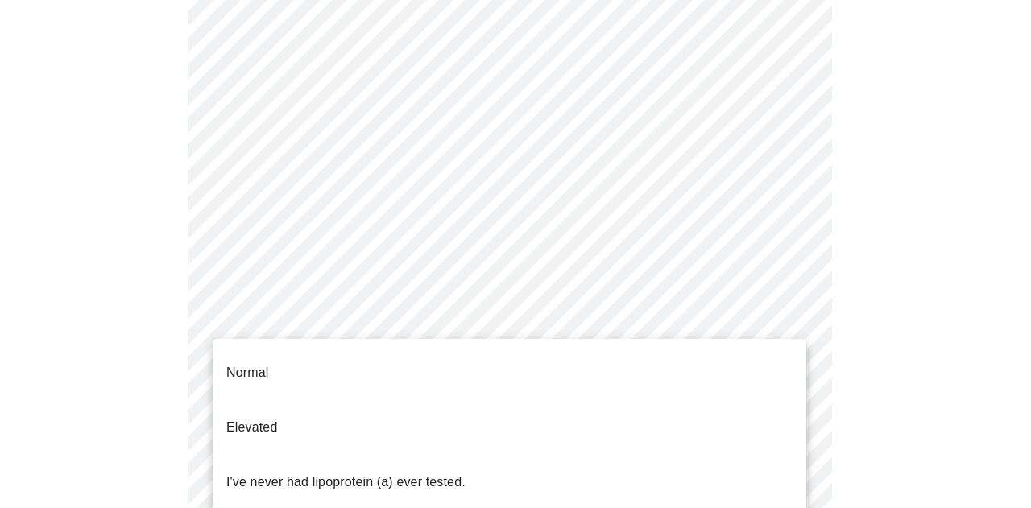
click at [707, 315] on body "MyMenopauseRx Appointments Messaging Labs Uploads Medications Community Refer a…" at bounding box center [515, 423] width 1018 height 1317
click at [707, 313] on div at bounding box center [515, 254] width 1031 height 508
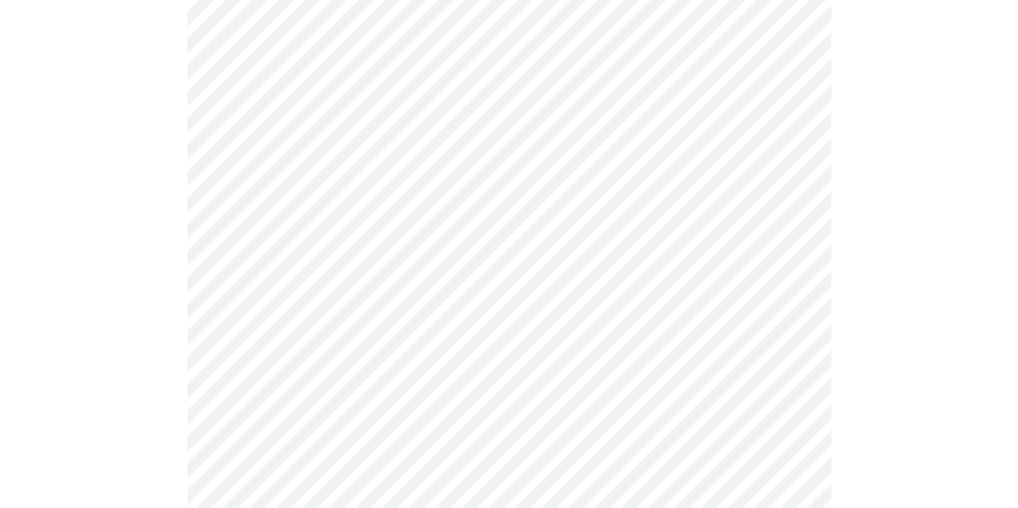
click at [421, 312] on body "MyMenopauseRx Appointments Messaging Labs Uploads Medications Community Refer a…" at bounding box center [509, 423] width 1006 height 1317
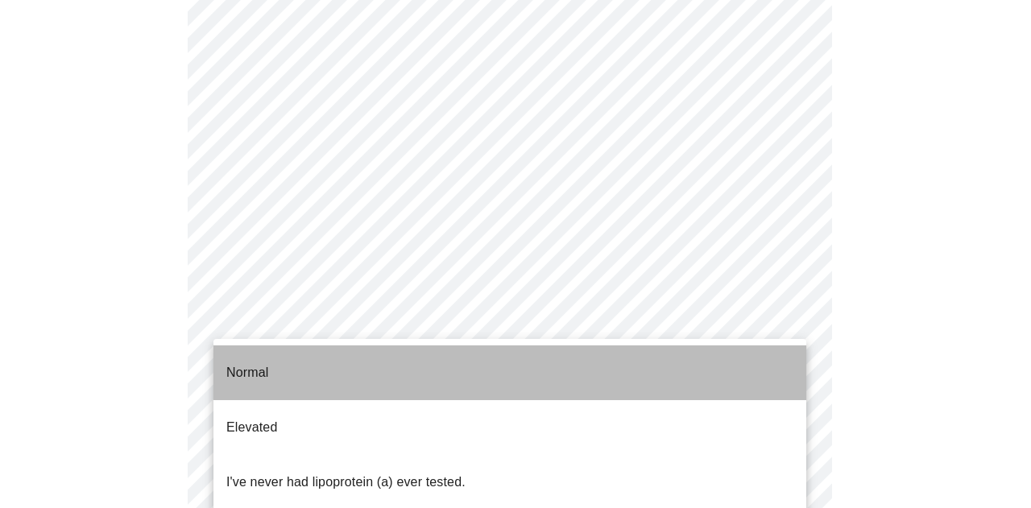
click at [403, 381] on li "Normal" at bounding box center [509, 372] width 593 height 55
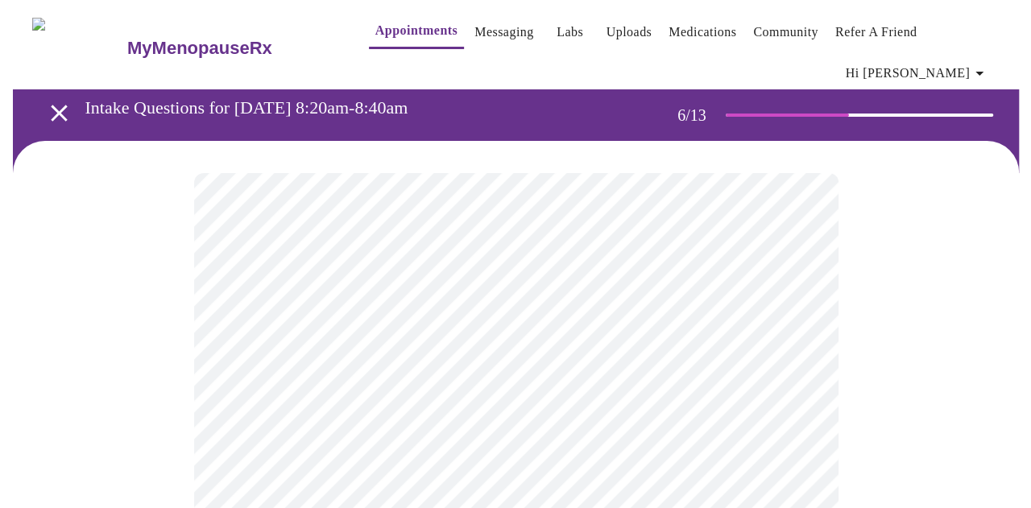
scroll to position [81, 0]
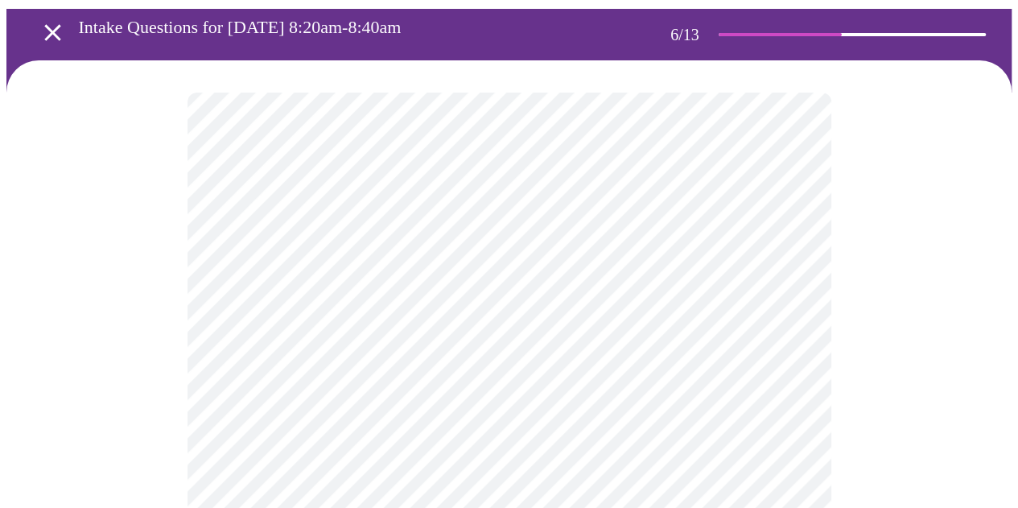
click at [386, 379] on body "MyMenopauseRx Appointments Messaging Labs Uploads Medications Community Refer a…" at bounding box center [509, 367] width 1006 height 882
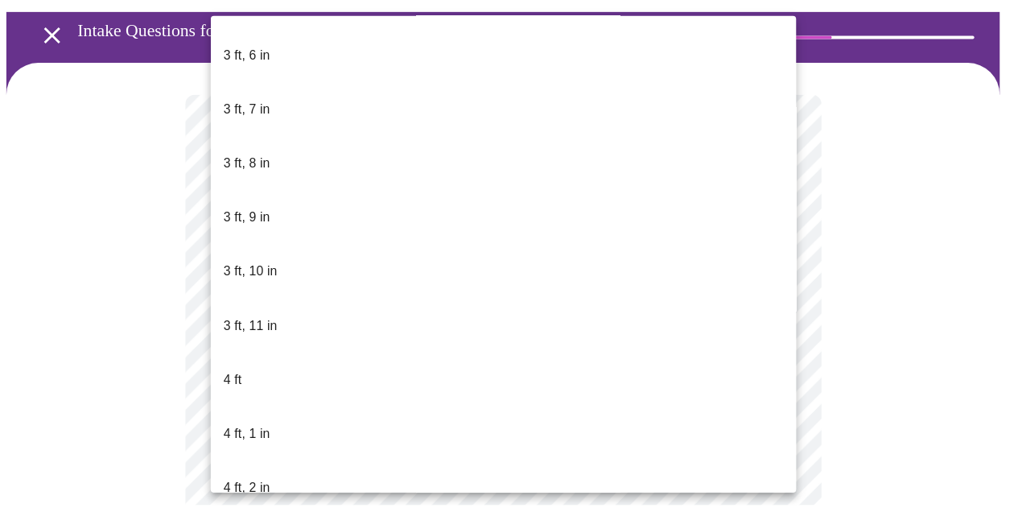
scroll to position [725, 0]
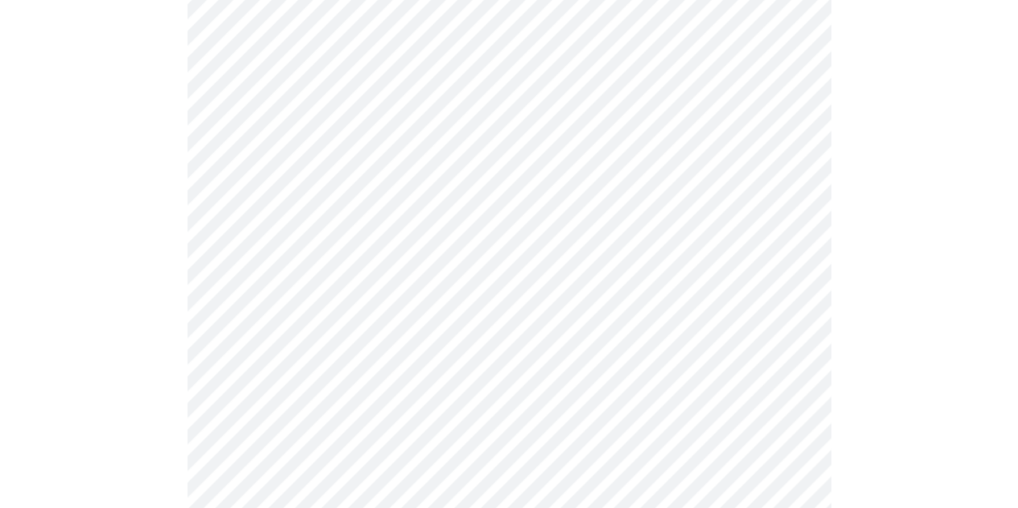
scroll to position [4106, 0]
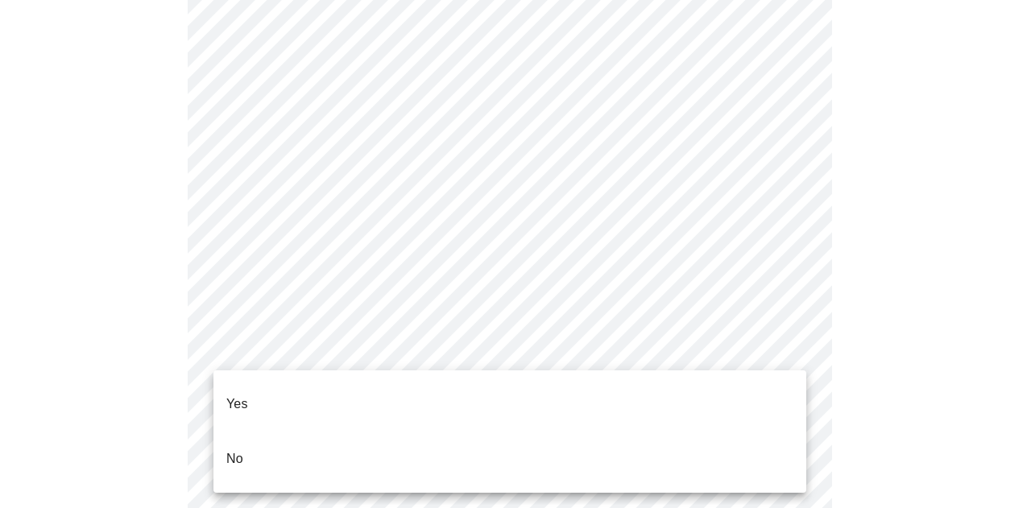
click at [251, 442] on li "No" at bounding box center [509, 459] width 593 height 55
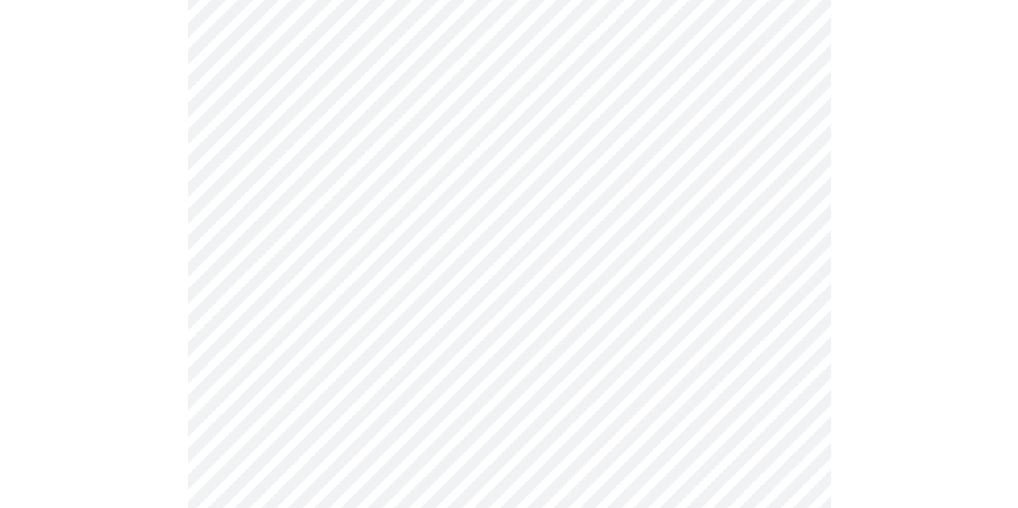
scroll to position [966, 0]
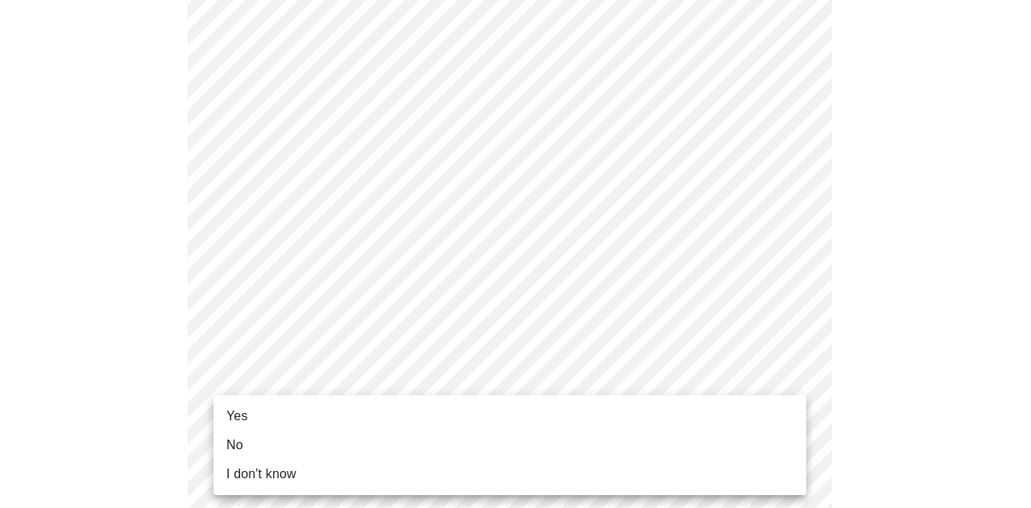
click at [353, 411] on li "Yes" at bounding box center [509, 416] width 593 height 29
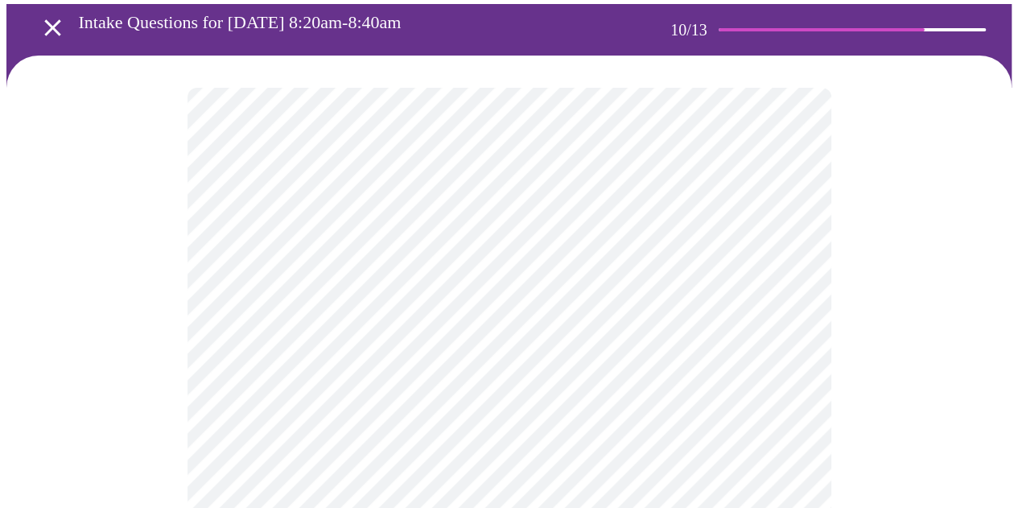
scroll to position [161, 0]
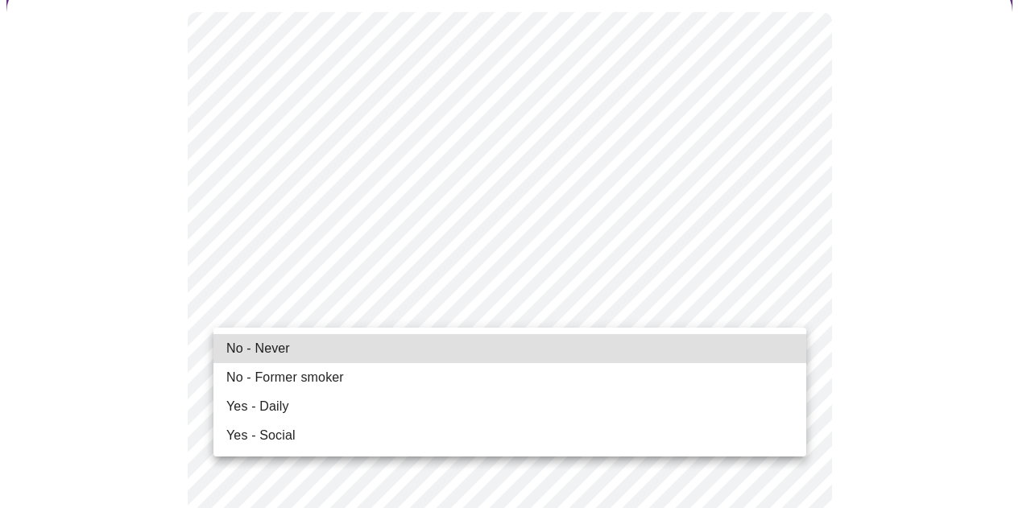
click at [329, 349] on li "No - Never" at bounding box center [509, 348] width 593 height 29
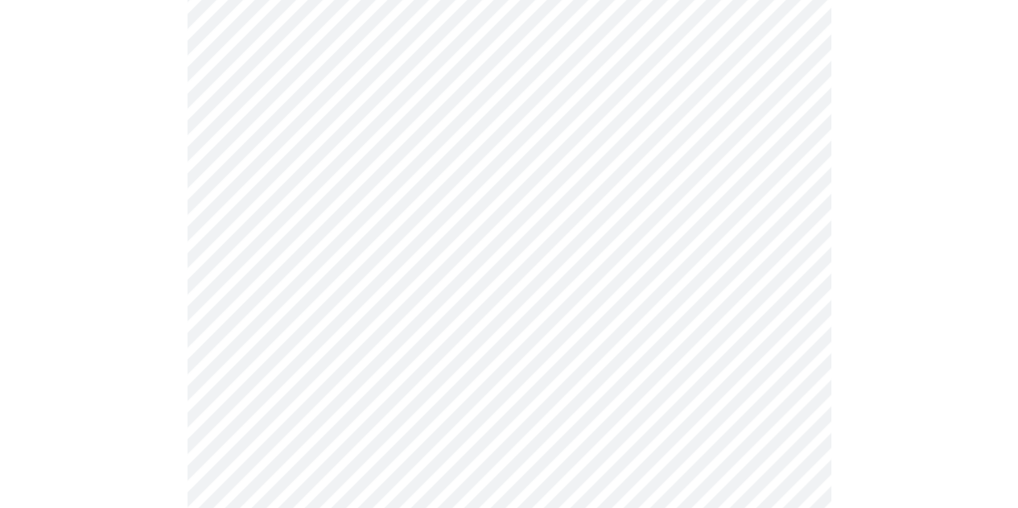
scroll to position [1288, 0]
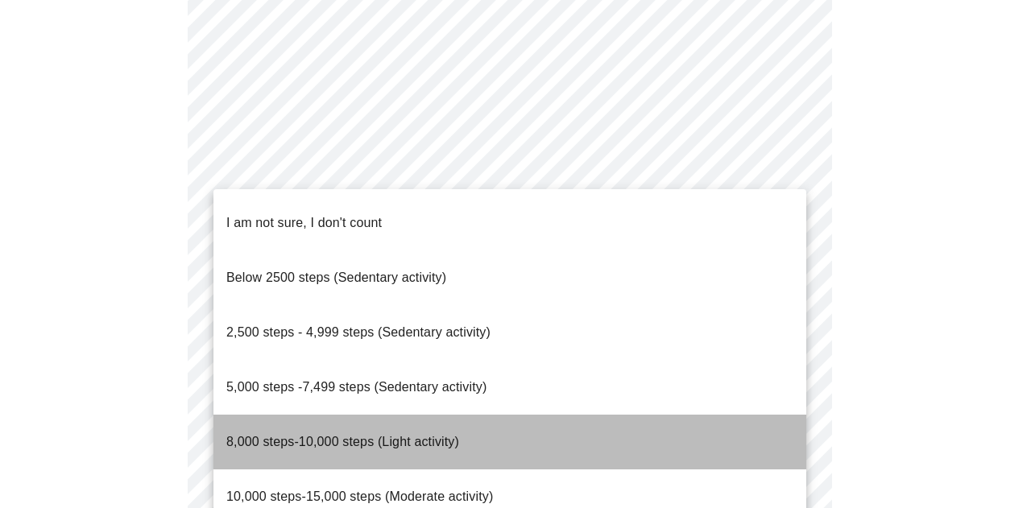
click at [501, 415] on li "8,000 steps-10,000 steps (Light activity)" at bounding box center [509, 442] width 593 height 55
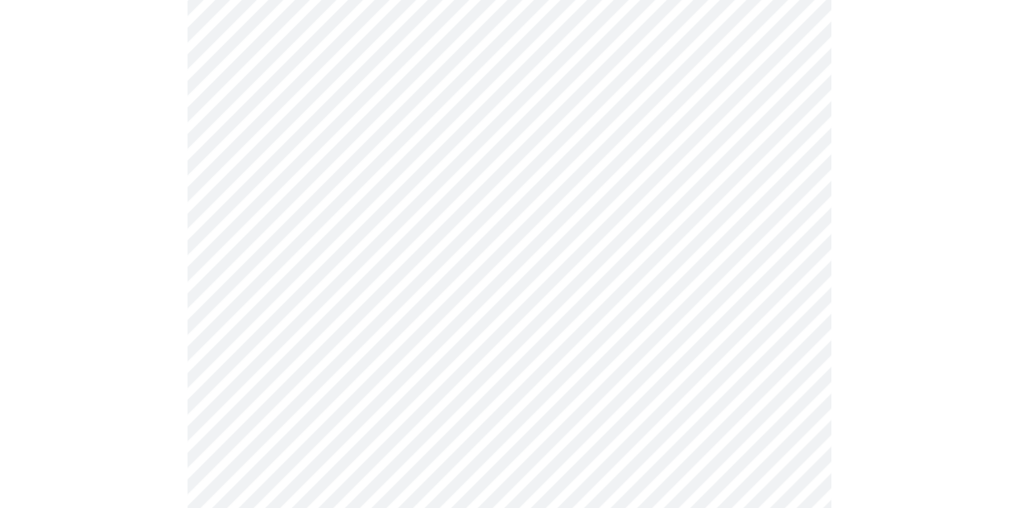
scroll to position [1530, 0]
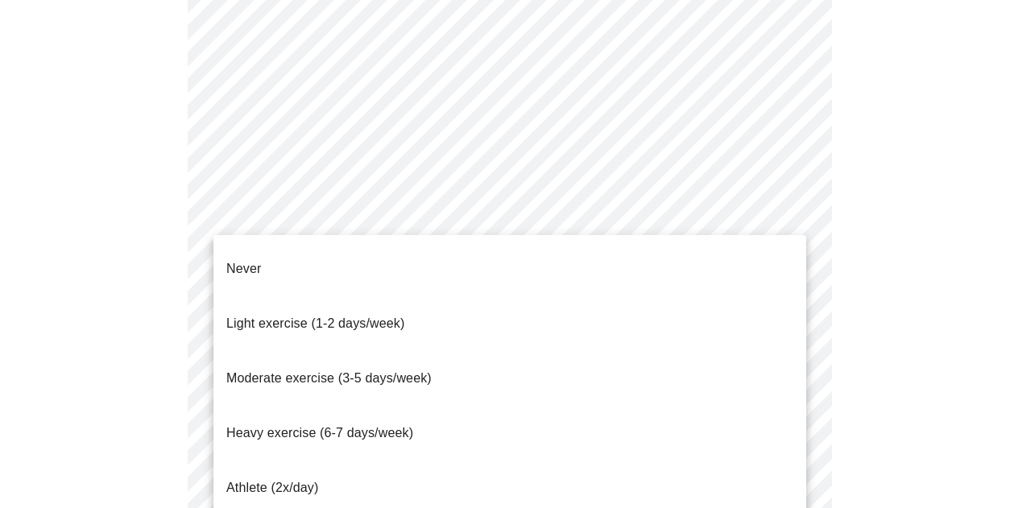
click at [436, 351] on li "Moderate exercise (3-5 days/week)" at bounding box center [509, 378] width 593 height 55
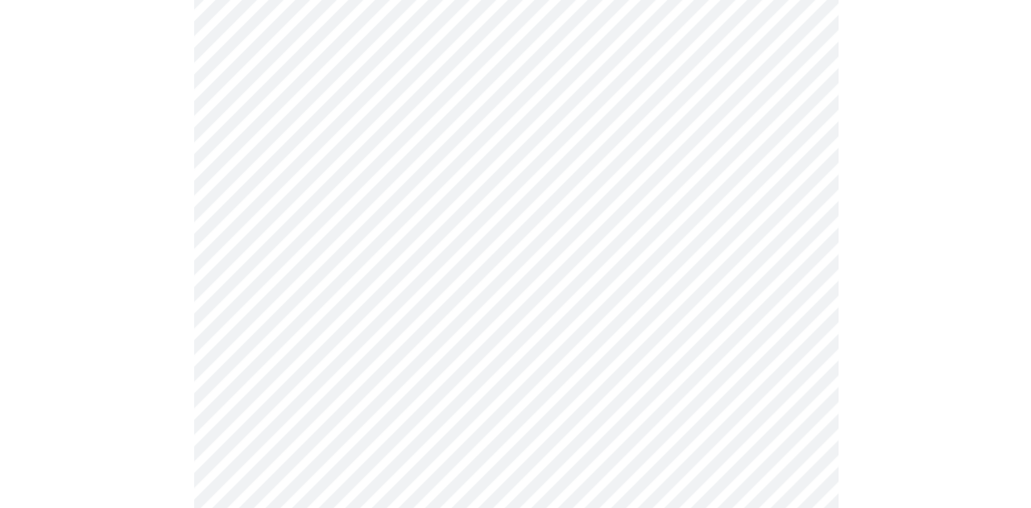
scroll to position [1578, 0]
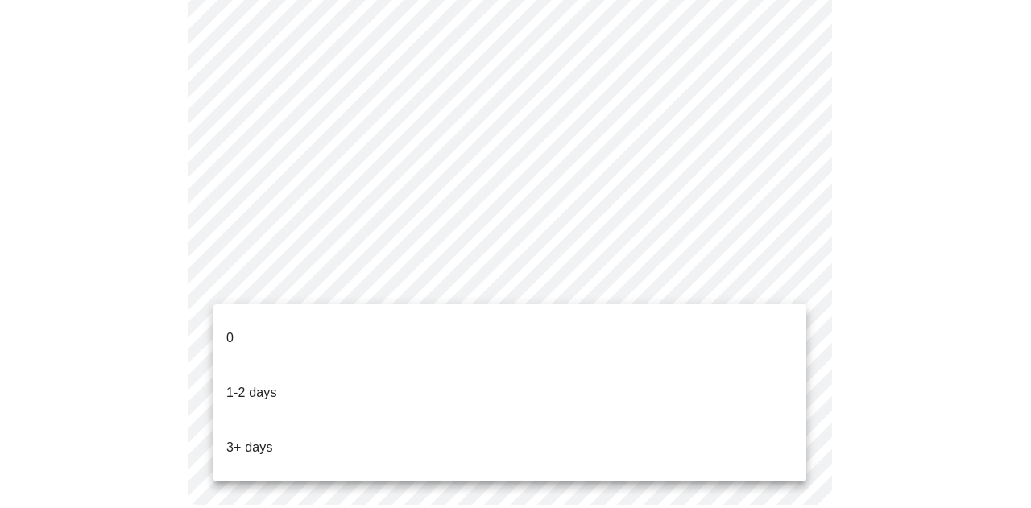
click at [500, 366] on li "1-2 days" at bounding box center [509, 393] width 593 height 55
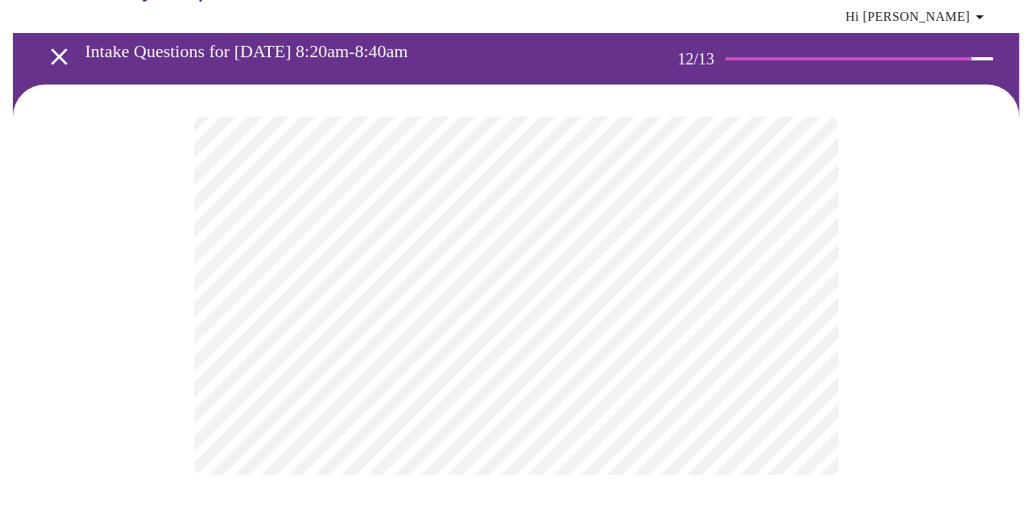
scroll to position [0, 0]
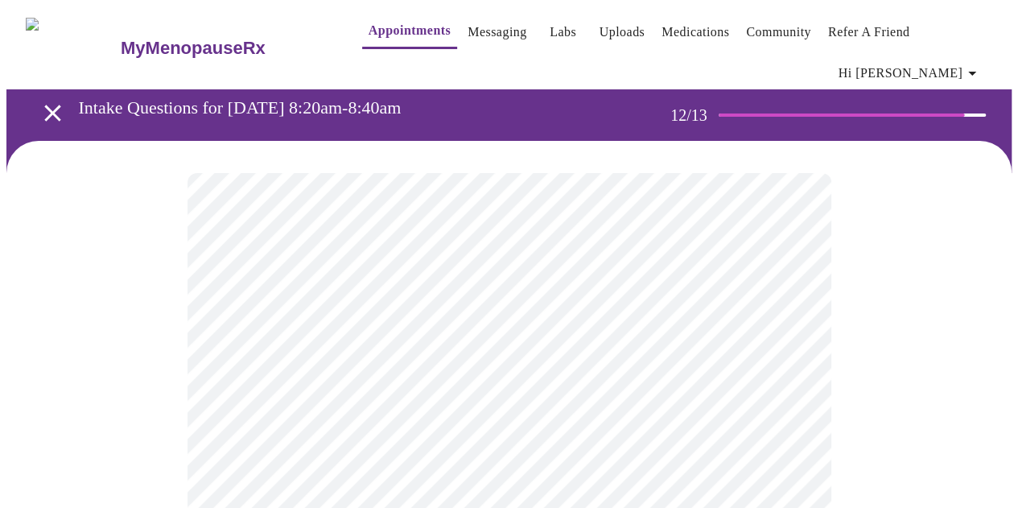
click at [416, 333] on body "MyMenopauseRx Appointments Messaging Labs Uploads Medications Community Refer a…" at bounding box center [509, 284] width 1006 height 557
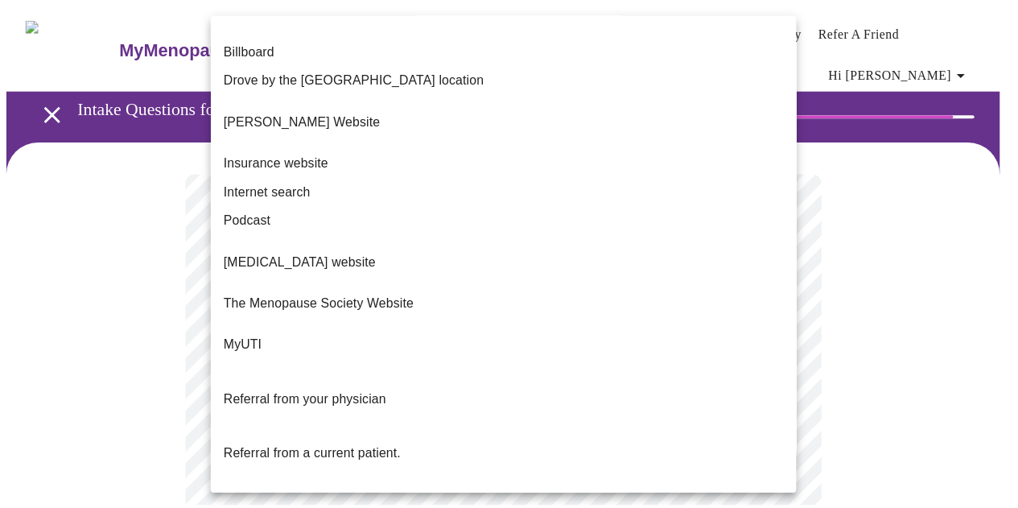
scroll to position [196, 0]
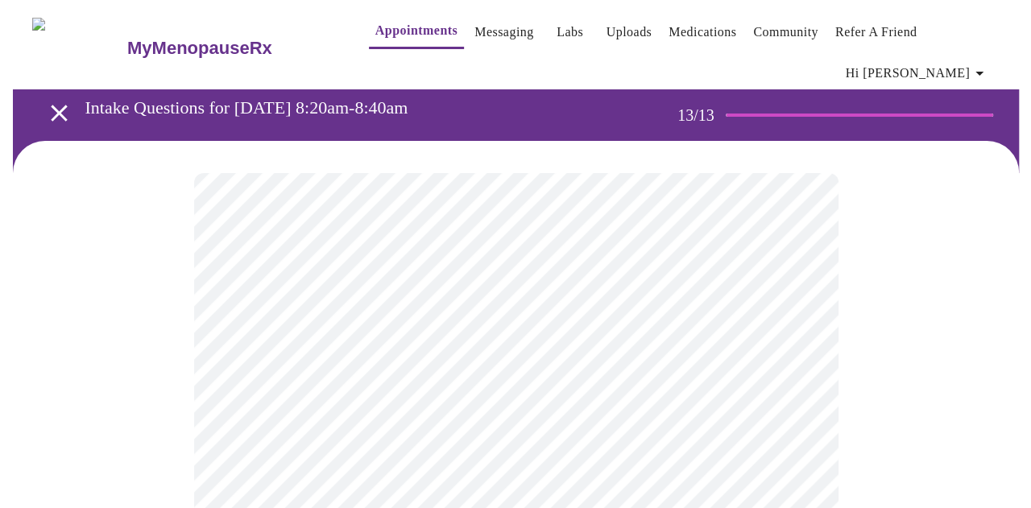
scroll to position [161, 0]
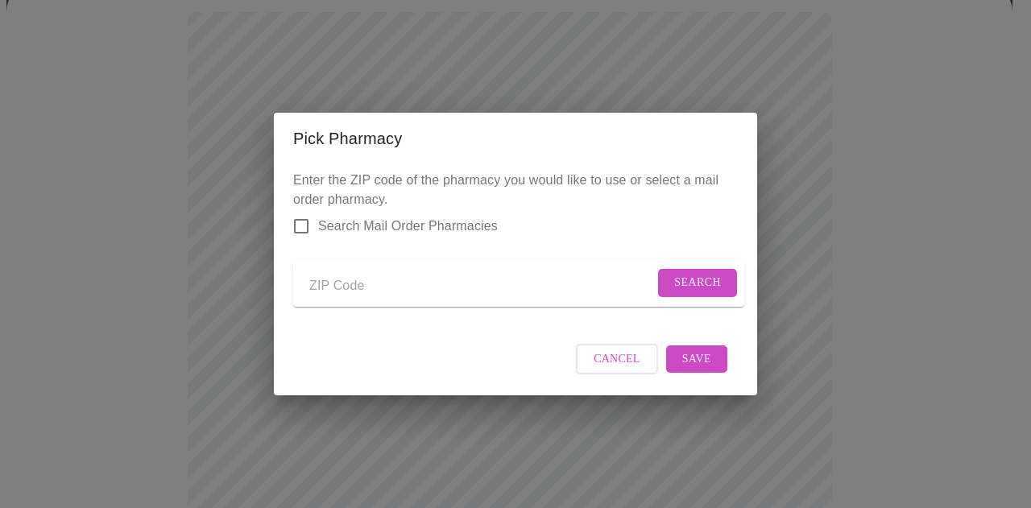
click at [411, 279] on input "Send a message to your care team" at bounding box center [481, 286] width 345 height 26
type input "60521"
click at [667, 287] on button "Search" at bounding box center [697, 283] width 79 height 28
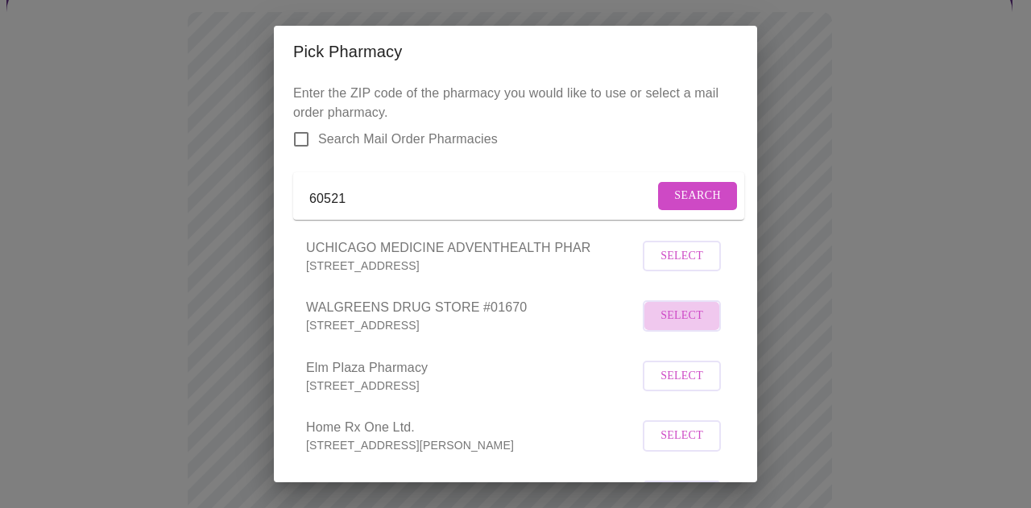
click at [689, 326] on span "Select" at bounding box center [681, 316] width 43 height 20
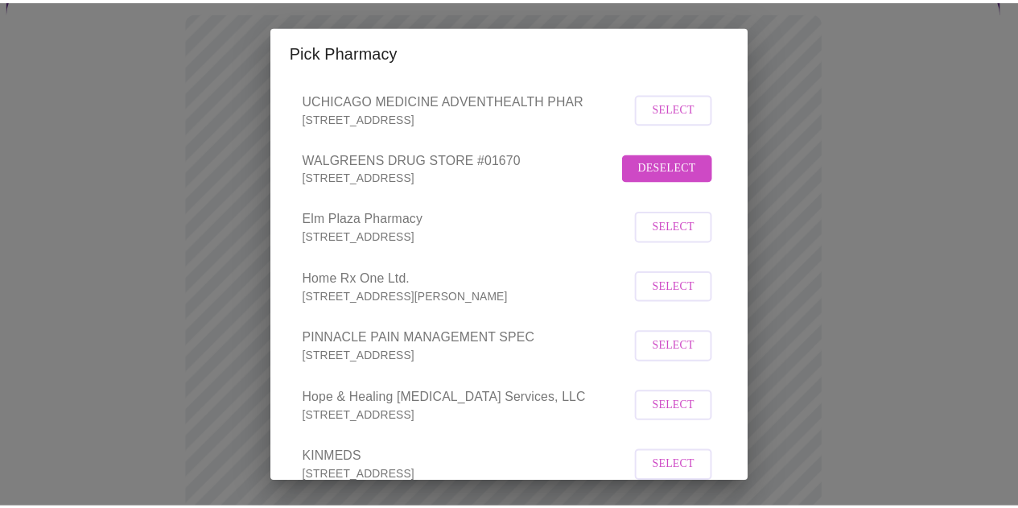
scroll to position [266, 0]
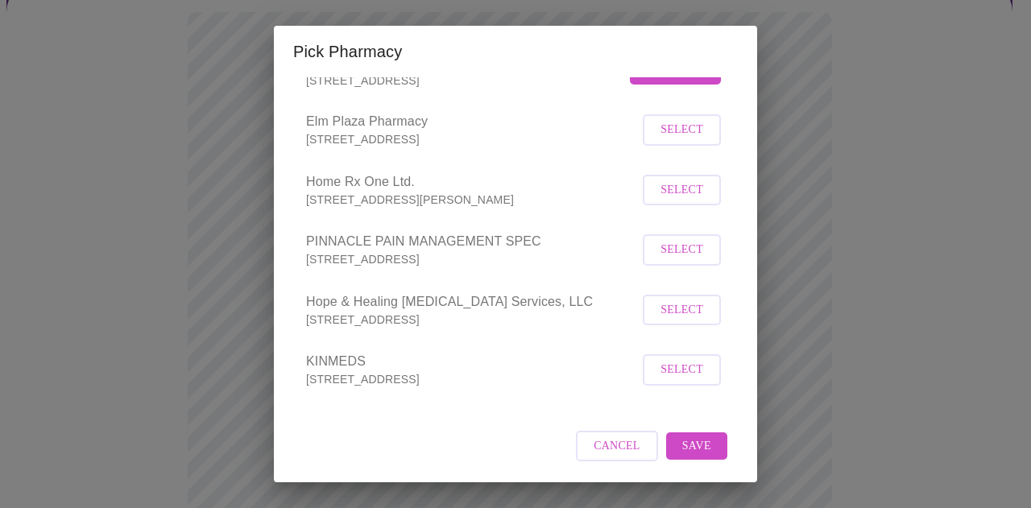
click at [690, 455] on span "Save" at bounding box center [696, 446] width 29 height 20
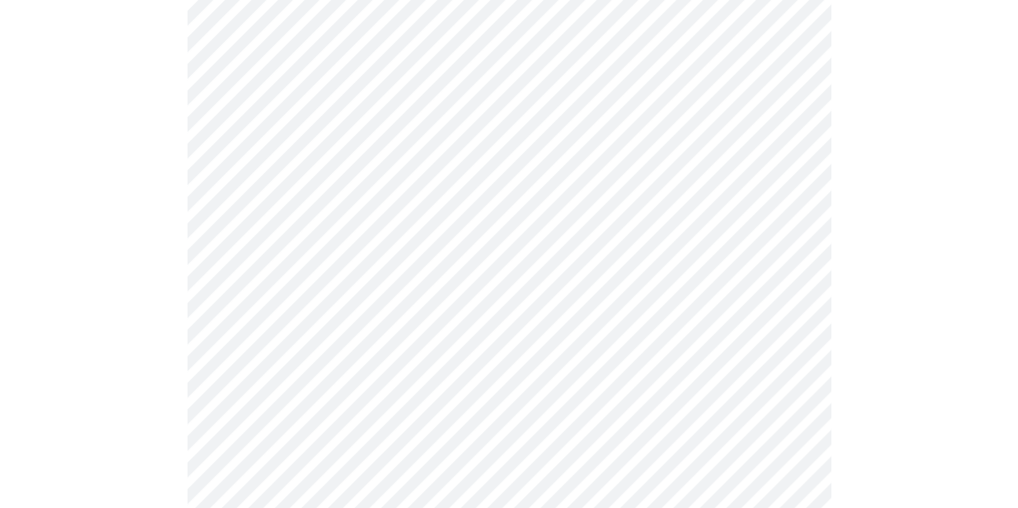
scroll to position [161, 0]
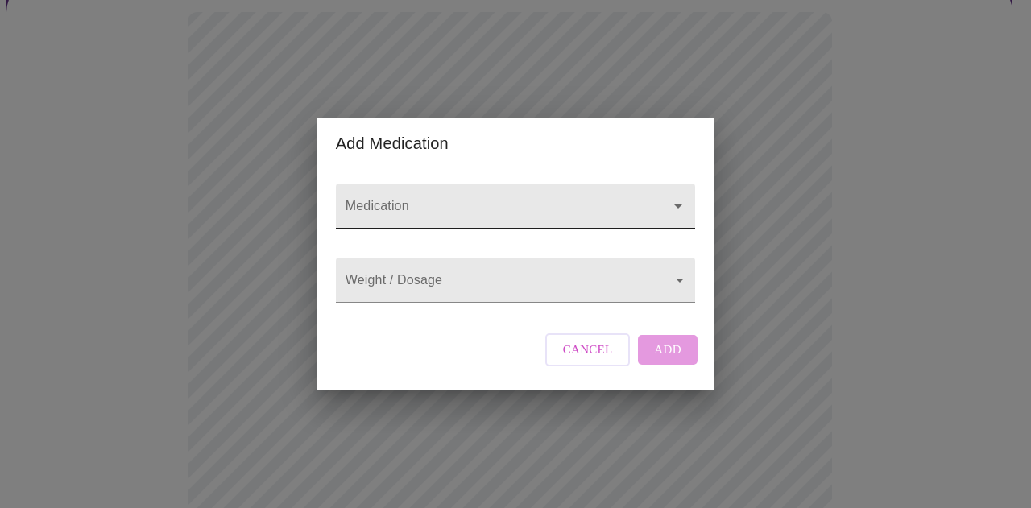
click at [491, 207] on input "Medication" at bounding box center [492, 214] width 300 height 30
click at [589, 360] on span "Cancel" at bounding box center [588, 349] width 50 height 21
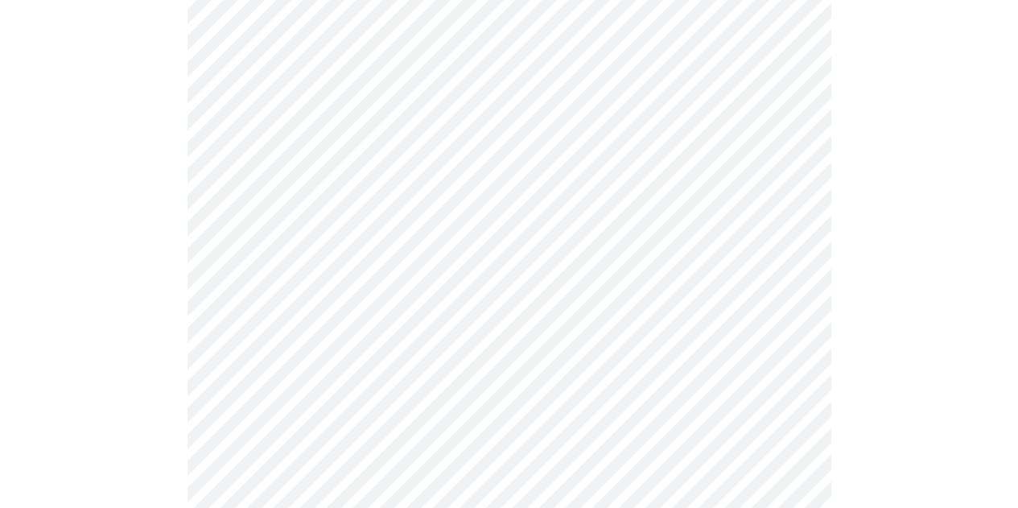
scroll to position [403, 0]
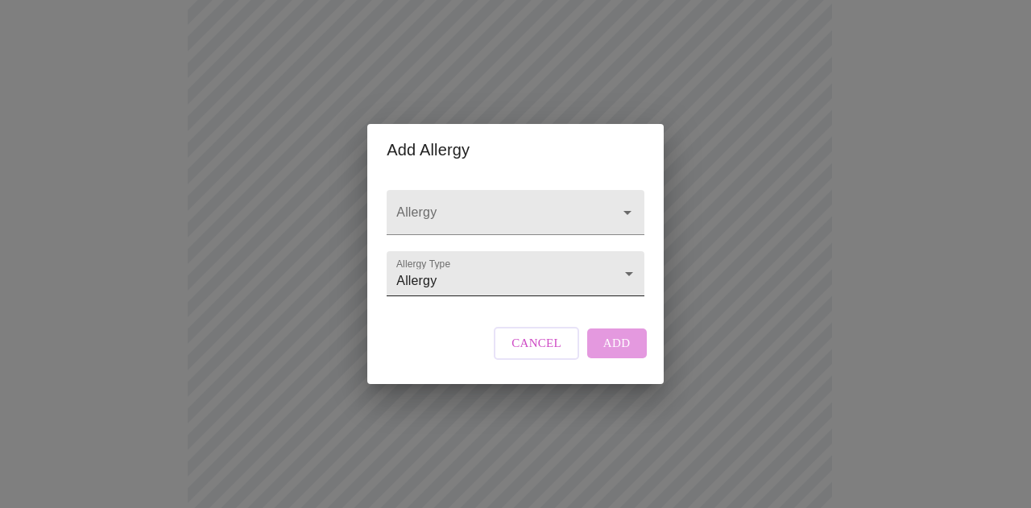
click at [469, 294] on body "MyMenopauseRx Appointments Messaging Labs Uploads Medications Community Refer a…" at bounding box center [515, 220] width 1018 height 1233
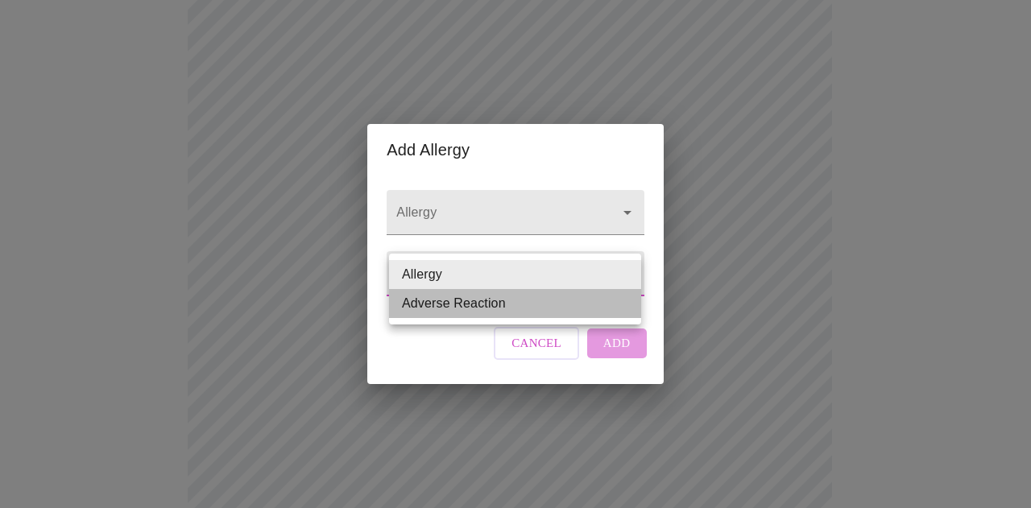
click at [467, 302] on li "Adverse Reaction" at bounding box center [515, 303] width 252 height 29
type input "Adverse Reaction"
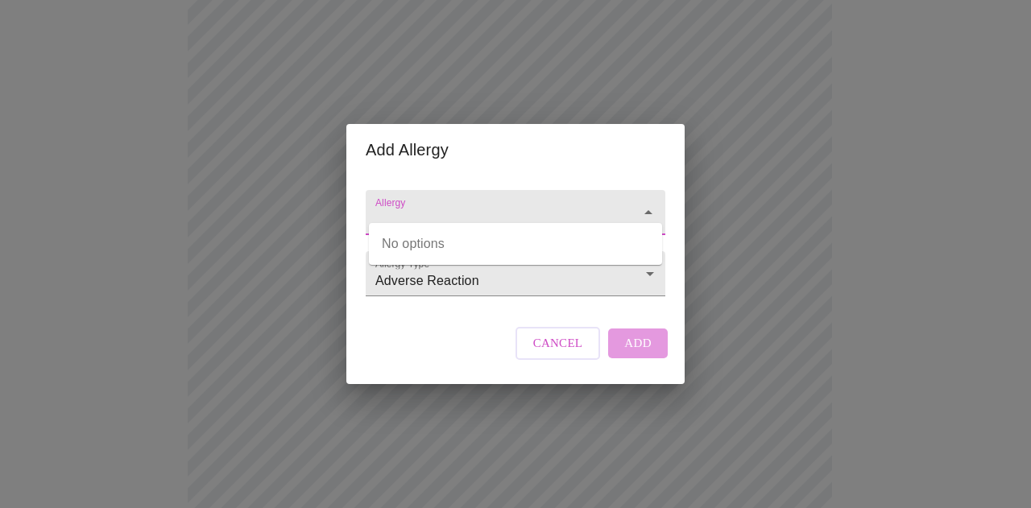
click at [526, 205] on input "Allergy" at bounding box center [492, 220] width 241 height 30
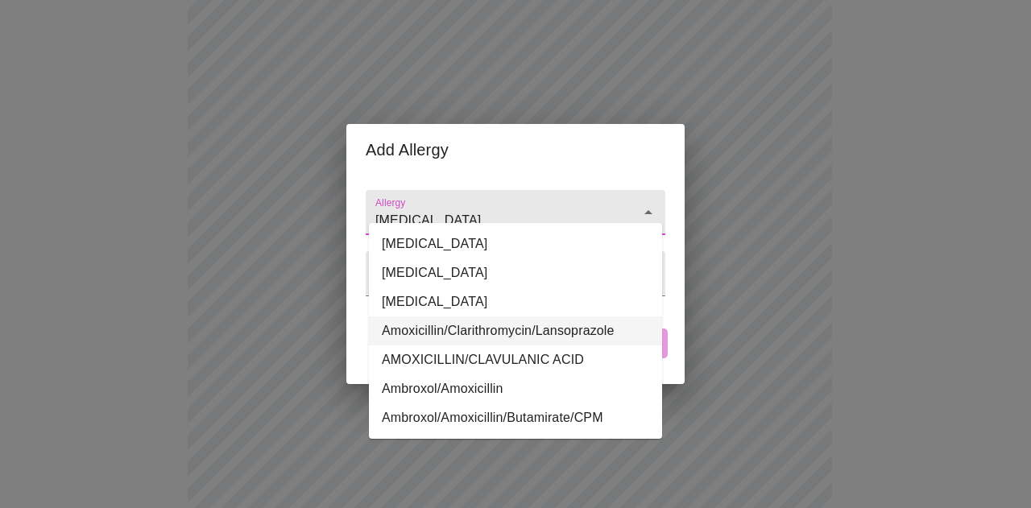
click at [488, 336] on li "Amoxicillin/Clarithromycin/Lansoprazole" at bounding box center [515, 330] width 293 height 29
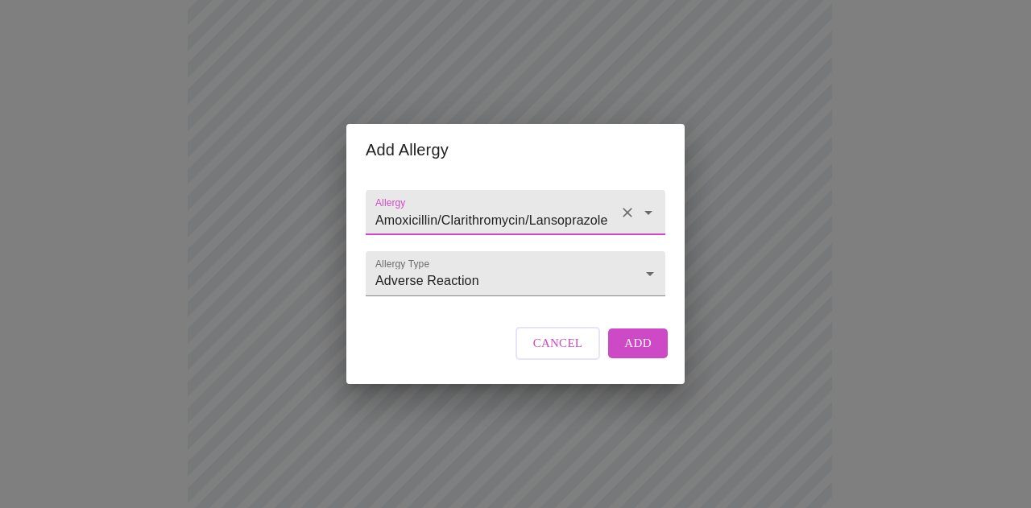
type input "Amoxicillin/Clarithromycin/Lansoprazole"
click at [624, 345] on button "Add" at bounding box center [638, 342] width 60 height 29
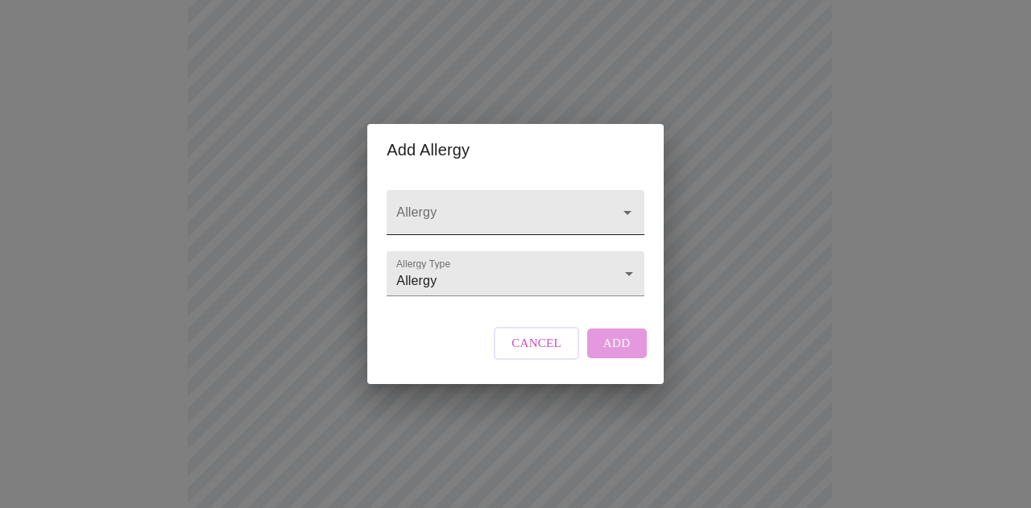
click at [517, 206] on input "Allergy" at bounding box center [492, 220] width 198 height 30
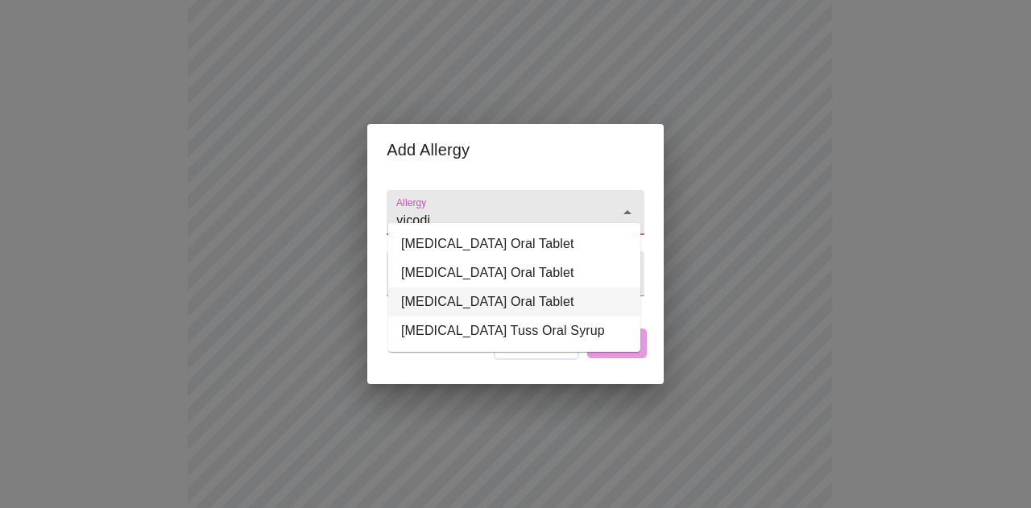
click at [539, 313] on li "[MEDICAL_DATA] Oral Tablet" at bounding box center [514, 301] width 252 height 29
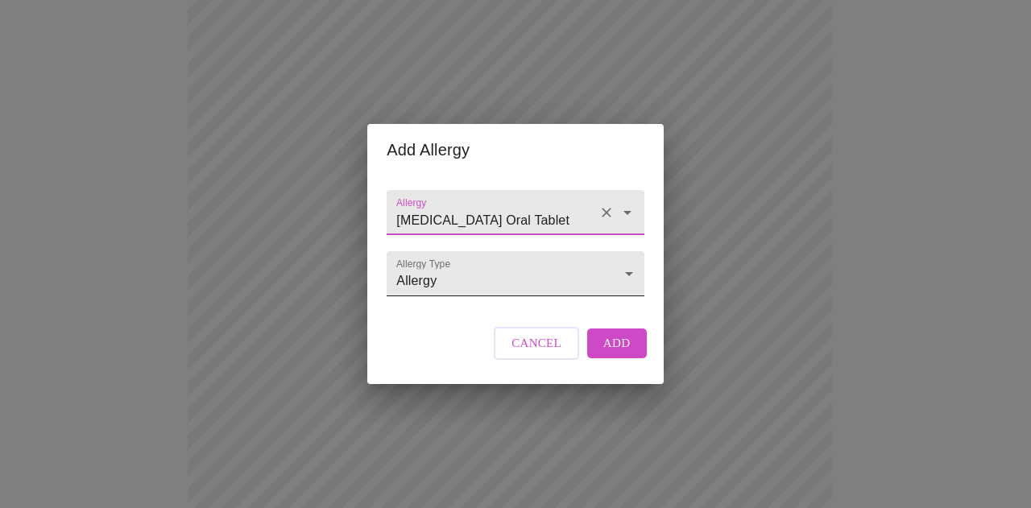
type input "[MEDICAL_DATA] Oral Tablet"
click at [477, 276] on body "MyMenopauseRx Appointments Messaging Labs Uploads Medications Community Refer a…" at bounding box center [515, 204] width 1018 height 1201
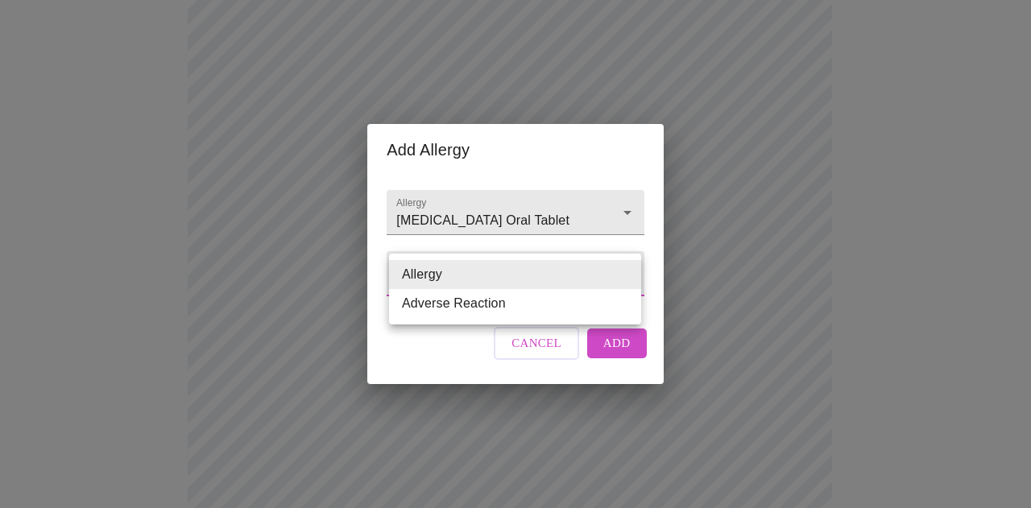
click at [478, 304] on li "Adverse Reaction" at bounding box center [515, 303] width 252 height 29
type input "Adverse Reaction"
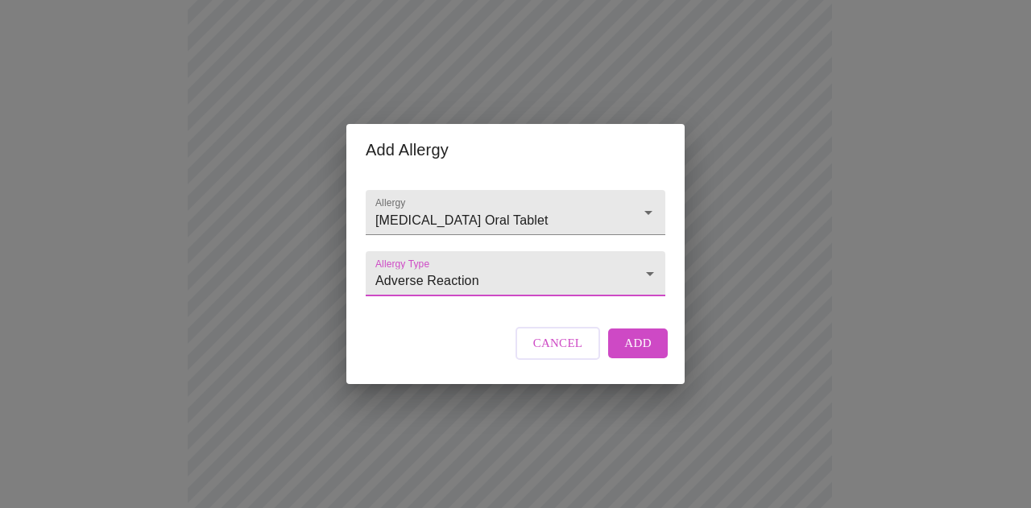
click at [631, 353] on span "Add" at bounding box center [637, 343] width 27 height 21
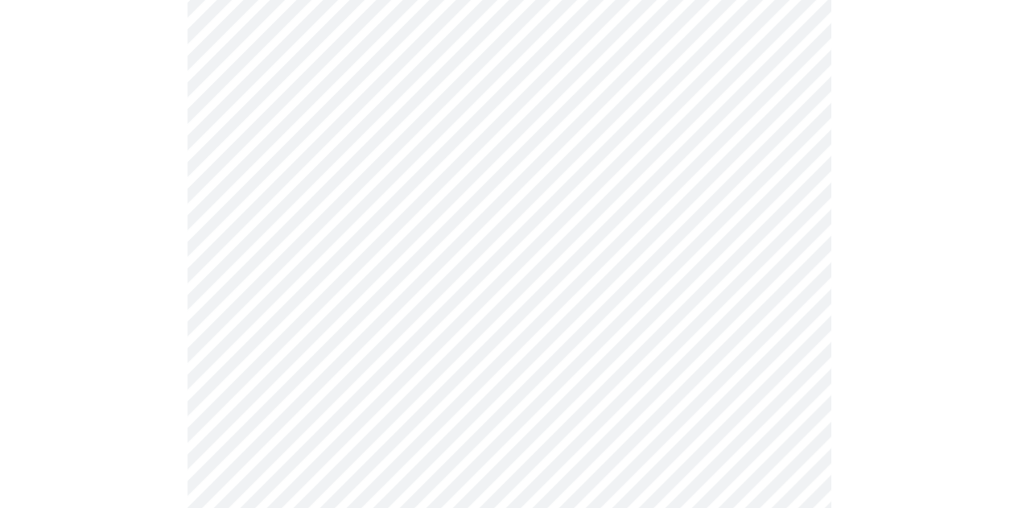
scroll to position [725, 0]
